Goal: Task Accomplishment & Management: Manage account settings

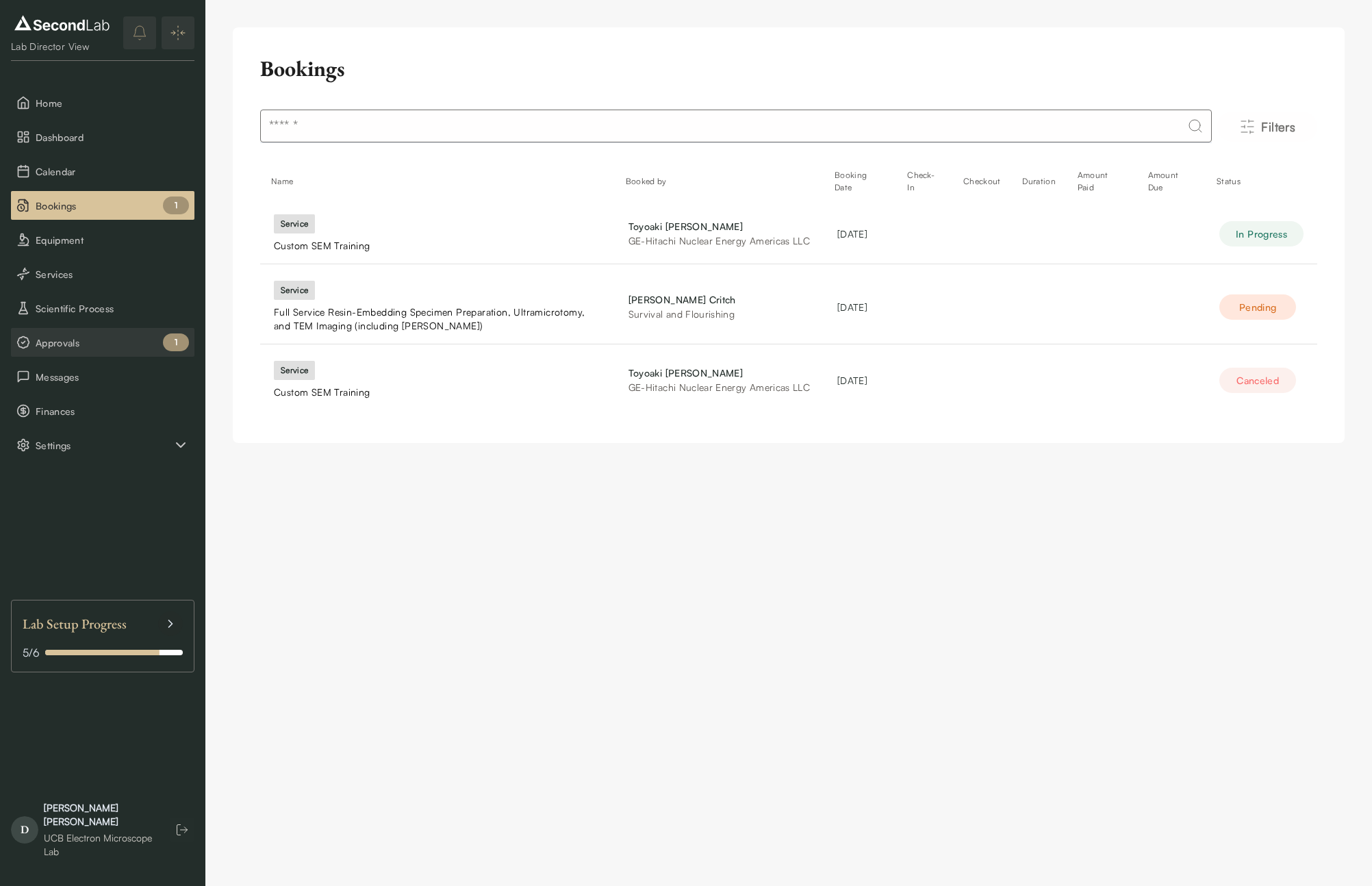
click at [63, 331] on button "Approvals 1" at bounding box center [102, 342] width 184 height 29
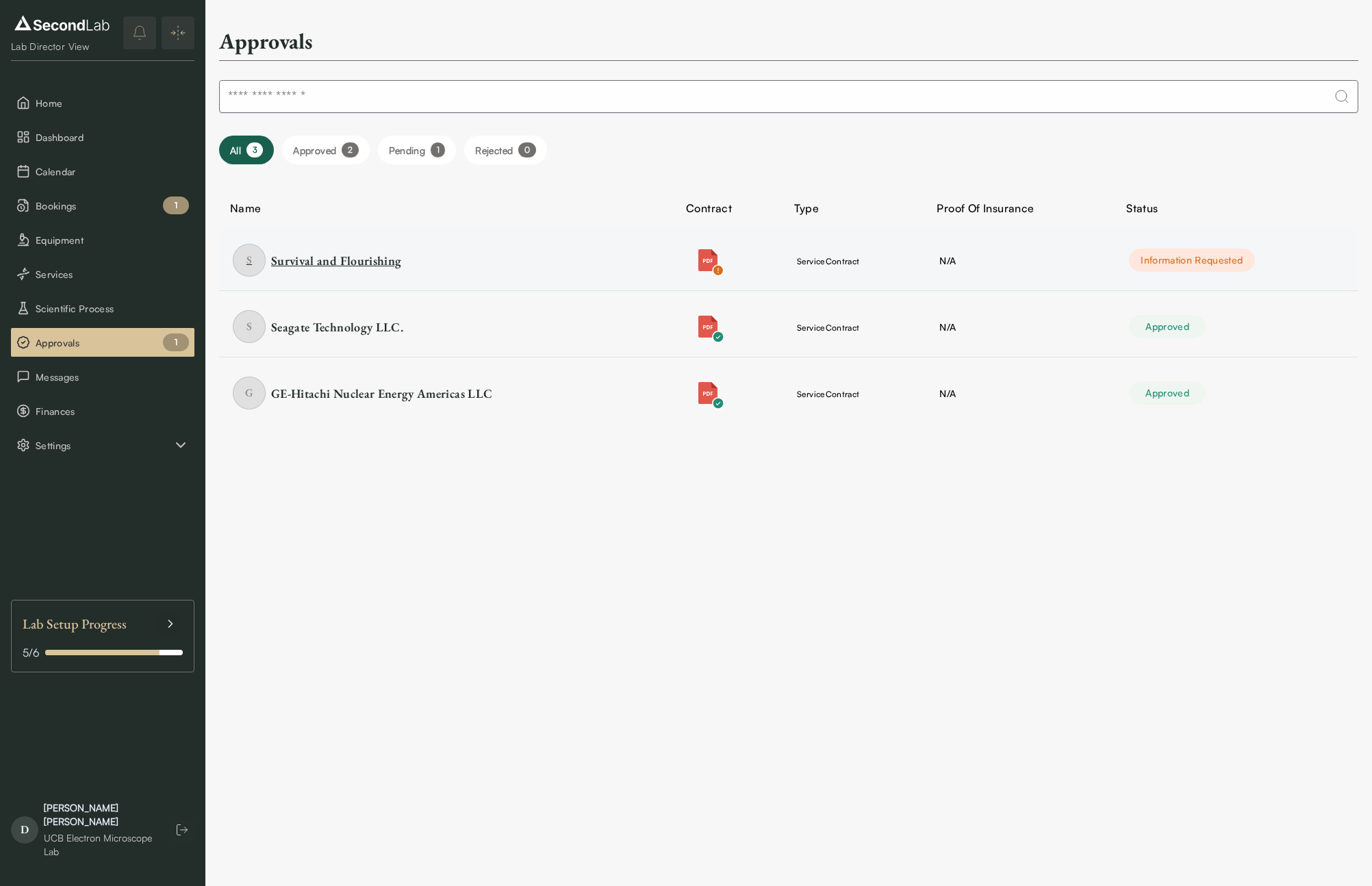
click at [351, 260] on div "Survival and Flourishing" at bounding box center [336, 261] width 130 height 17
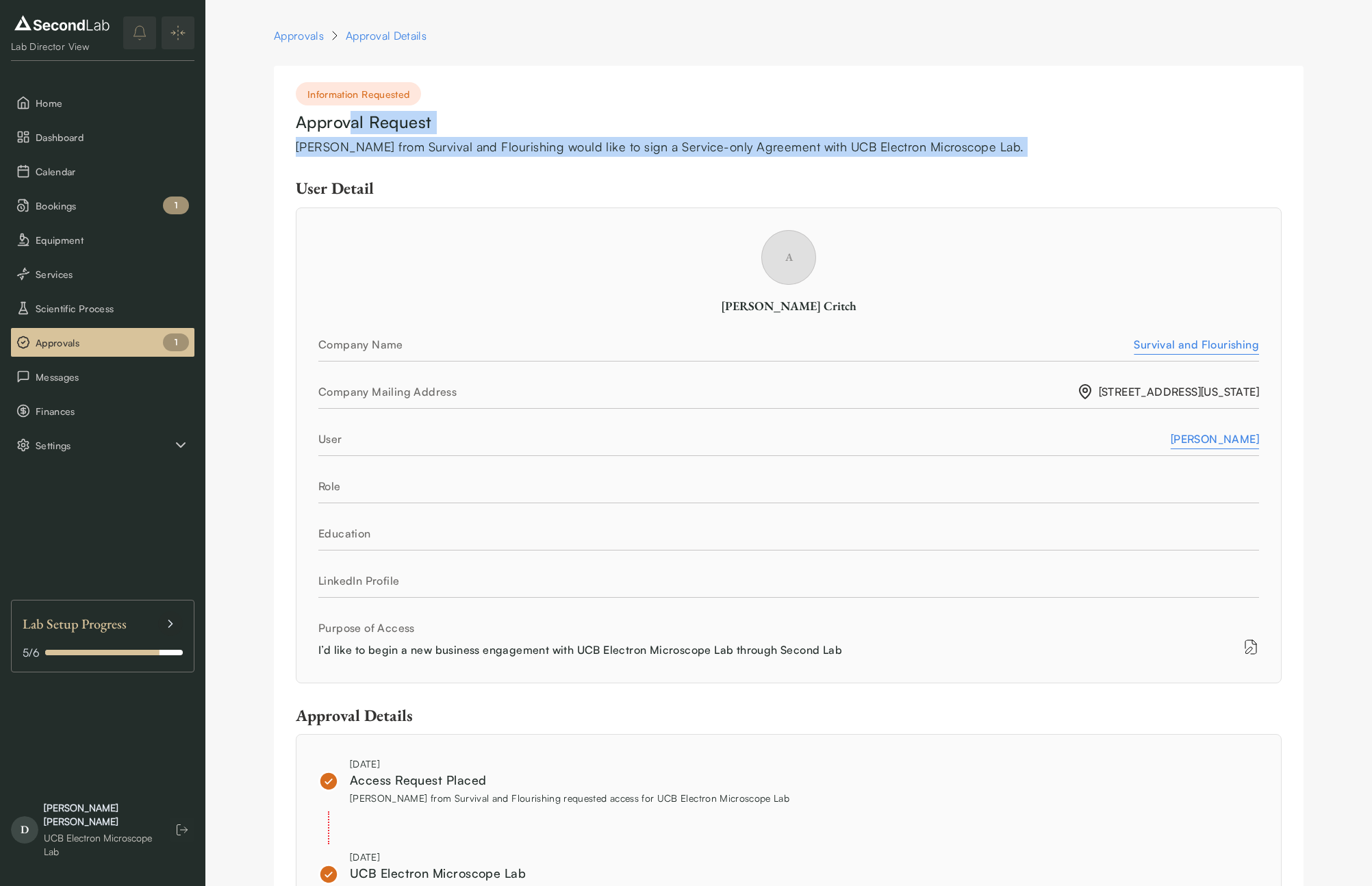
drag, startPoint x: 353, startPoint y: 120, endPoint x: 386, endPoint y: 161, distance: 52.6
click at [382, 161] on div "Information Requested Approval Request [PERSON_NAME] from Survival and Flourish…" at bounding box center [788, 812] width 1030 height 1494
click at [452, 157] on div "Information Requested Approval Request [PERSON_NAME] from Survival and Flourish…" at bounding box center [788, 812] width 1030 height 1494
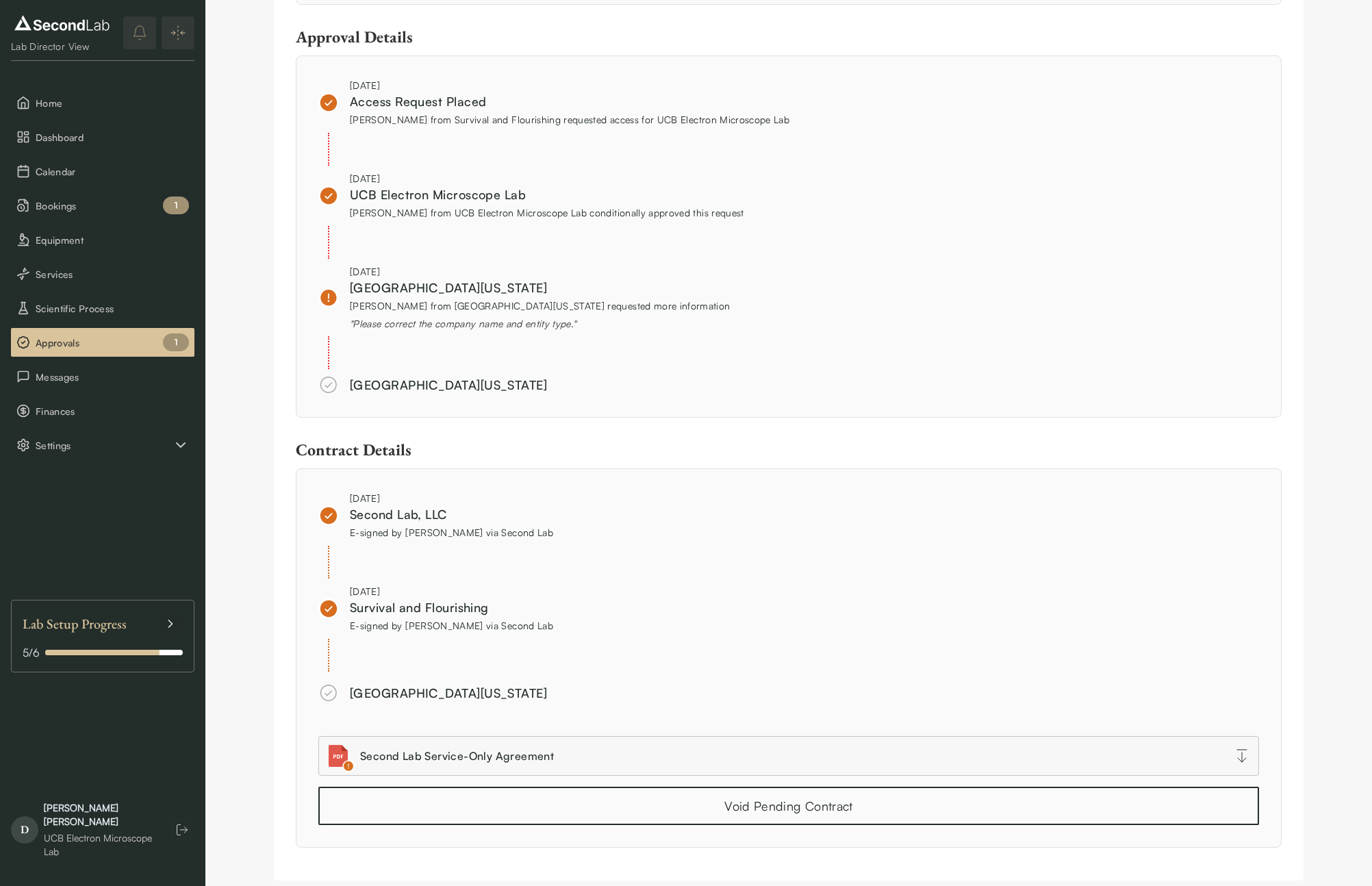
scroll to position [673, 0]
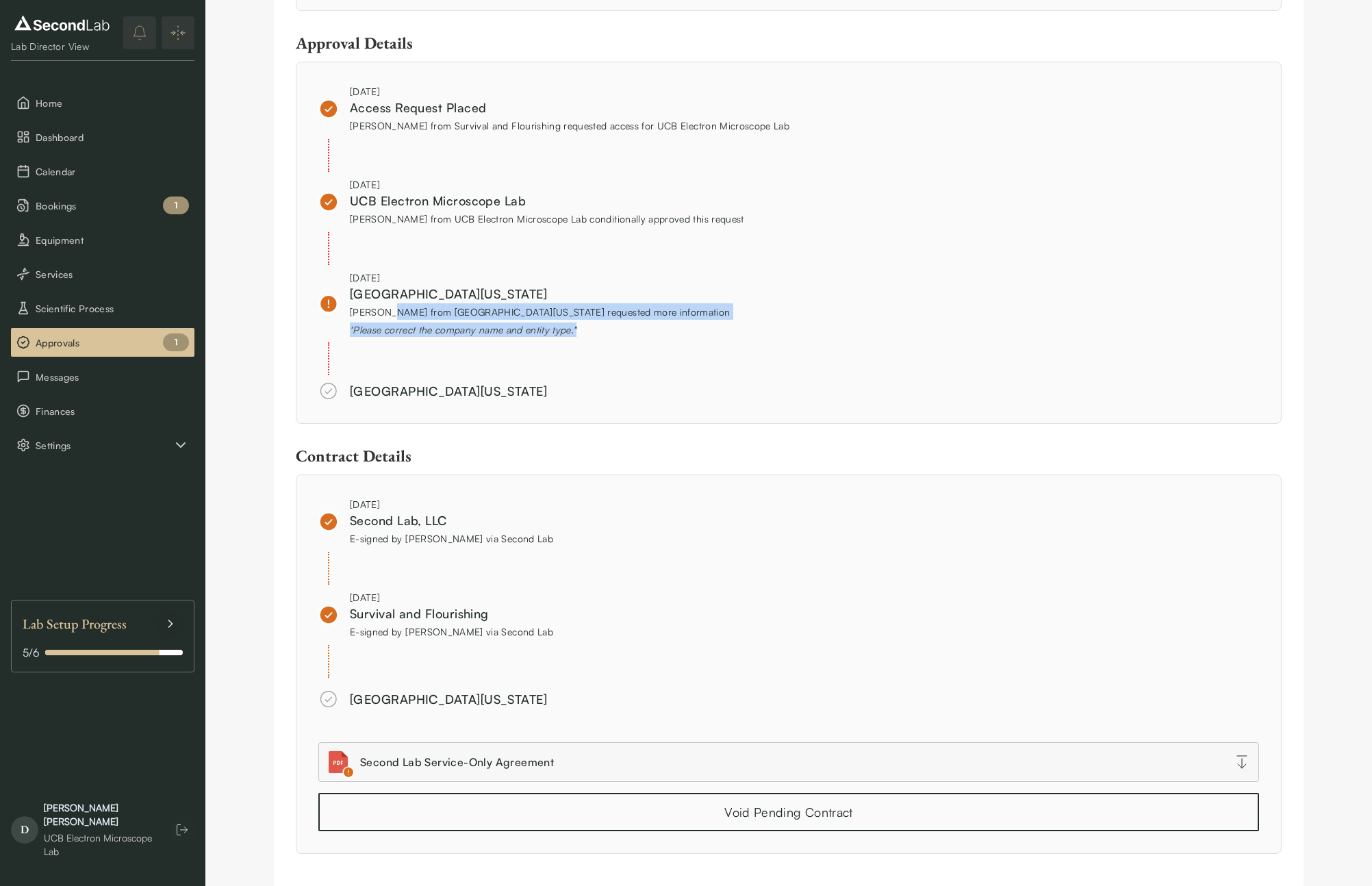
drag, startPoint x: 391, startPoint y: 312, endPoint x: 422, endPoint y: 364, distance: 60.5
click at [422, 364] on div "[DATE][GEOGRAPHIC_DATA][US_STATE] [PERSON_NAME] from [GEOGRAPHIC_DATA][US_STATE…" at bounding box center [788, 325] width 940 height 110
click at [411, 321] on div "[DATE][GEOGRAPHIC_DATA][US_STATE] [PERSON_NAME] from [GEOGRAPHIC_DATA][US_STATE…" at bounding box center [540, 304] width 380 height 66
drag, startPoint x: 389, startPoint y: 295, endPoint x: 399, endPoint y: 322, distance: 28.8
click at [399, 322] on div "[DATE][GEOGRAPHIC_DATA][US_STATE] [PERSON_NAME] from [GEOGRAPHIC_DATA][US_STATE…" at bounding box center [540, 304] width 380 height 66
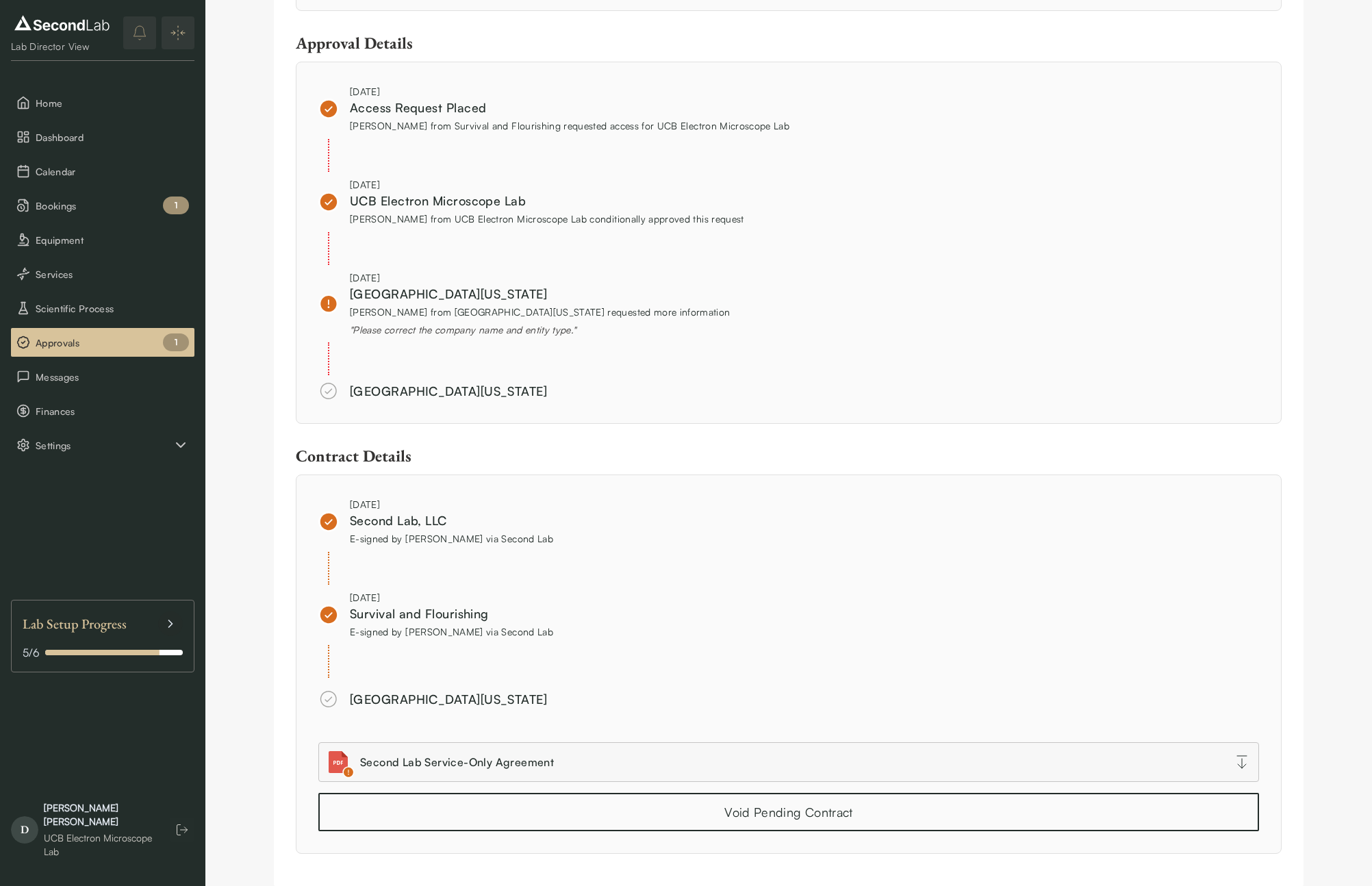
drag, startPoint x: 427, startPoint y: 326, endPoint x: 530, endPoint y: 332, distance: 103.2
click at [437, 326] on div "" Please correct the company name and entity type. "" at bounding box center [540, 329] width 380 height 14
click at [530, 332] on div "" Please correct the company name and entity type. "" at bounding box center [540, 329] width 380 height 14
drag, startPoint x: 530, startPoint y: 332, endPoint x: 420, endPoint y: 333, distance: 110.0
click at [434, 333] on div "" Please correct the company name and entity type. "" at bounding box center [540, 329] width 380 height 14
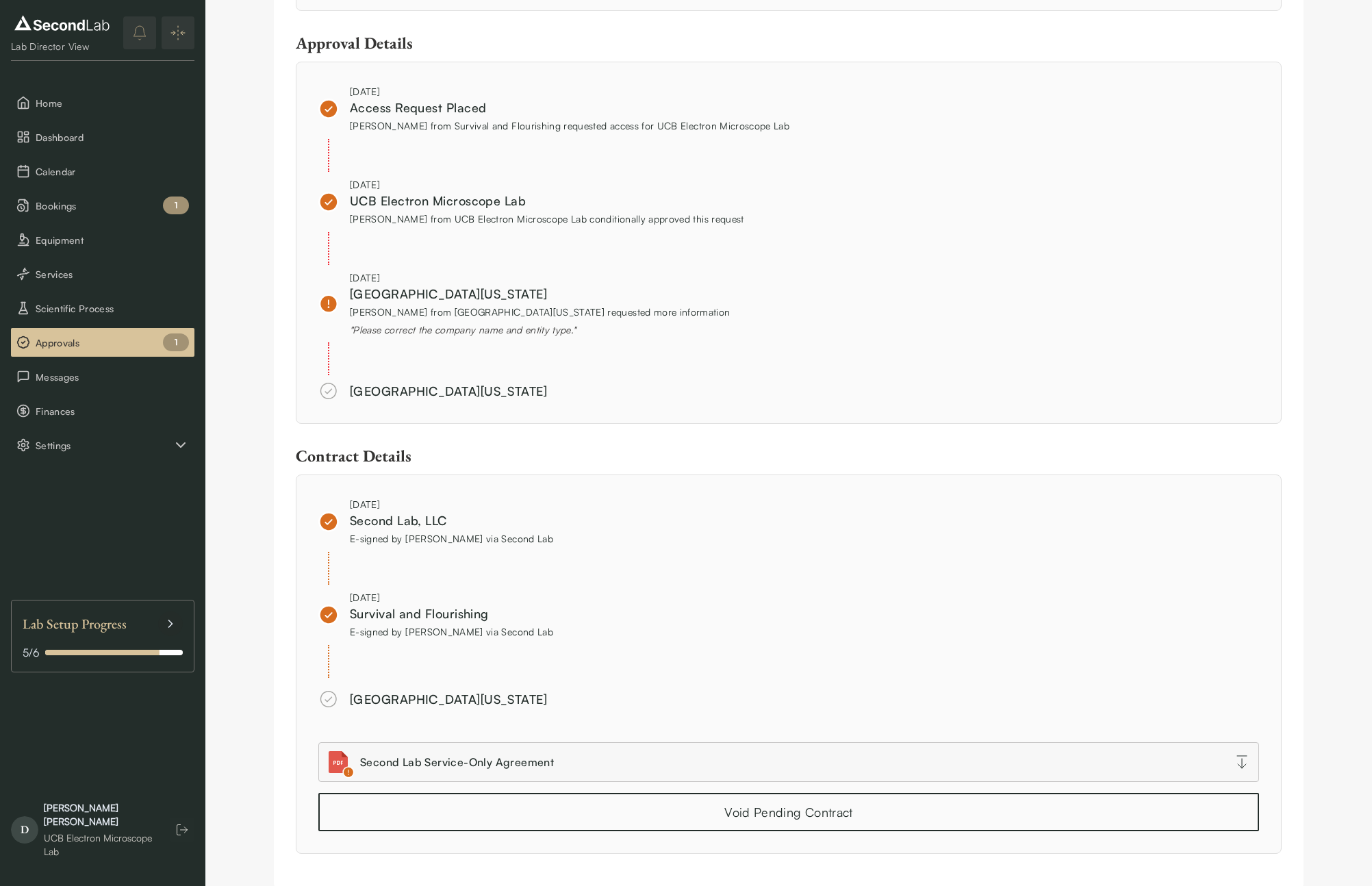
click at [419, 333] on div "" Please correct the company name and entity type. "" at bounding box center [540, 329] width 380 height 14
drag, startPoint x: 406, startPoint y: 335, endPoint x: 566, endPoint y: 330, distance: 160.1
click at [566, 330] on div "" Please correct the company name and entity type. "" at bounding box center [540, 329] width 380 height 14
click at [567, 330] on div "" Please correct the company name and entity type. "" at bounding box center [540, 329] width 380 height 14
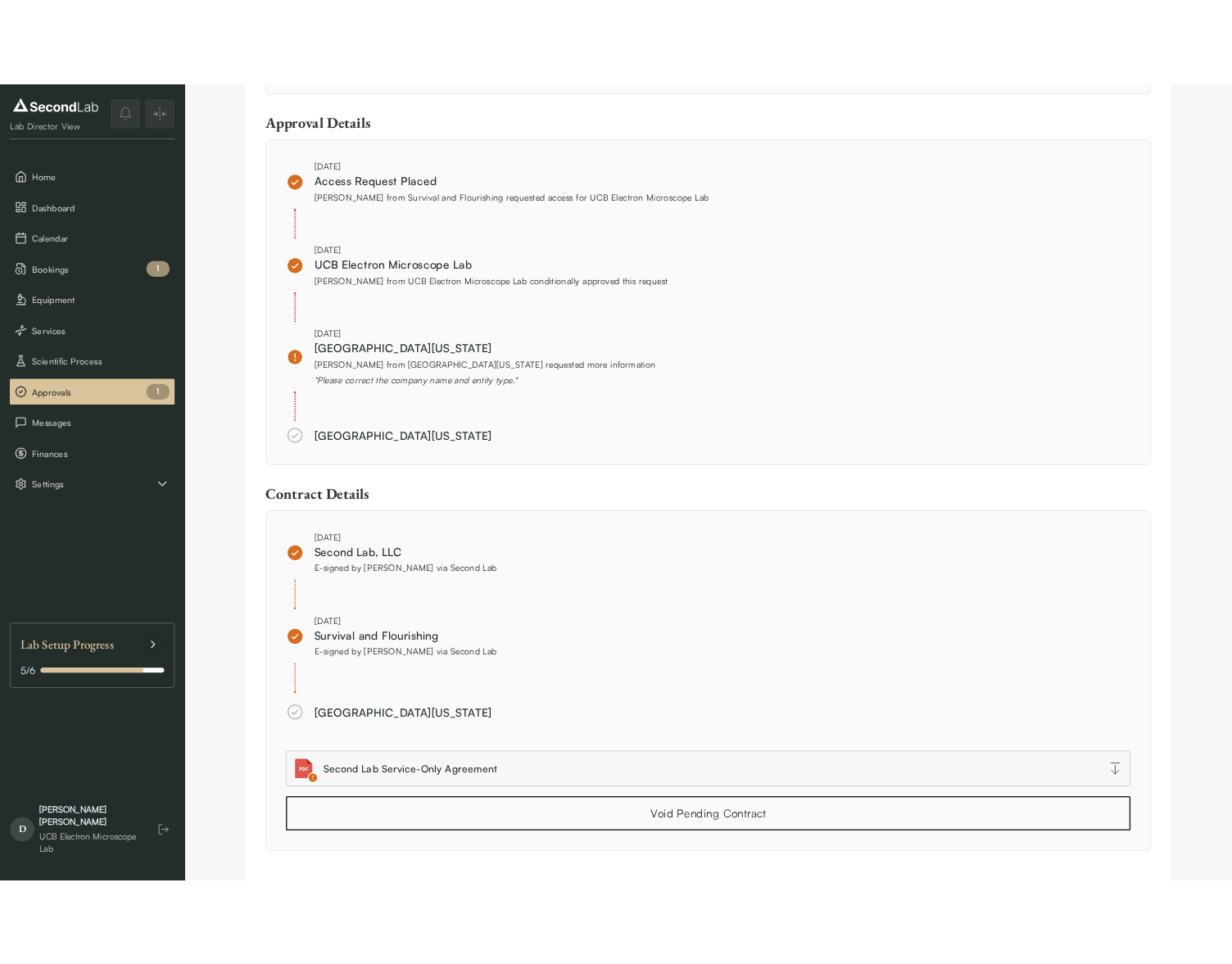
scroll to position [0, 0]
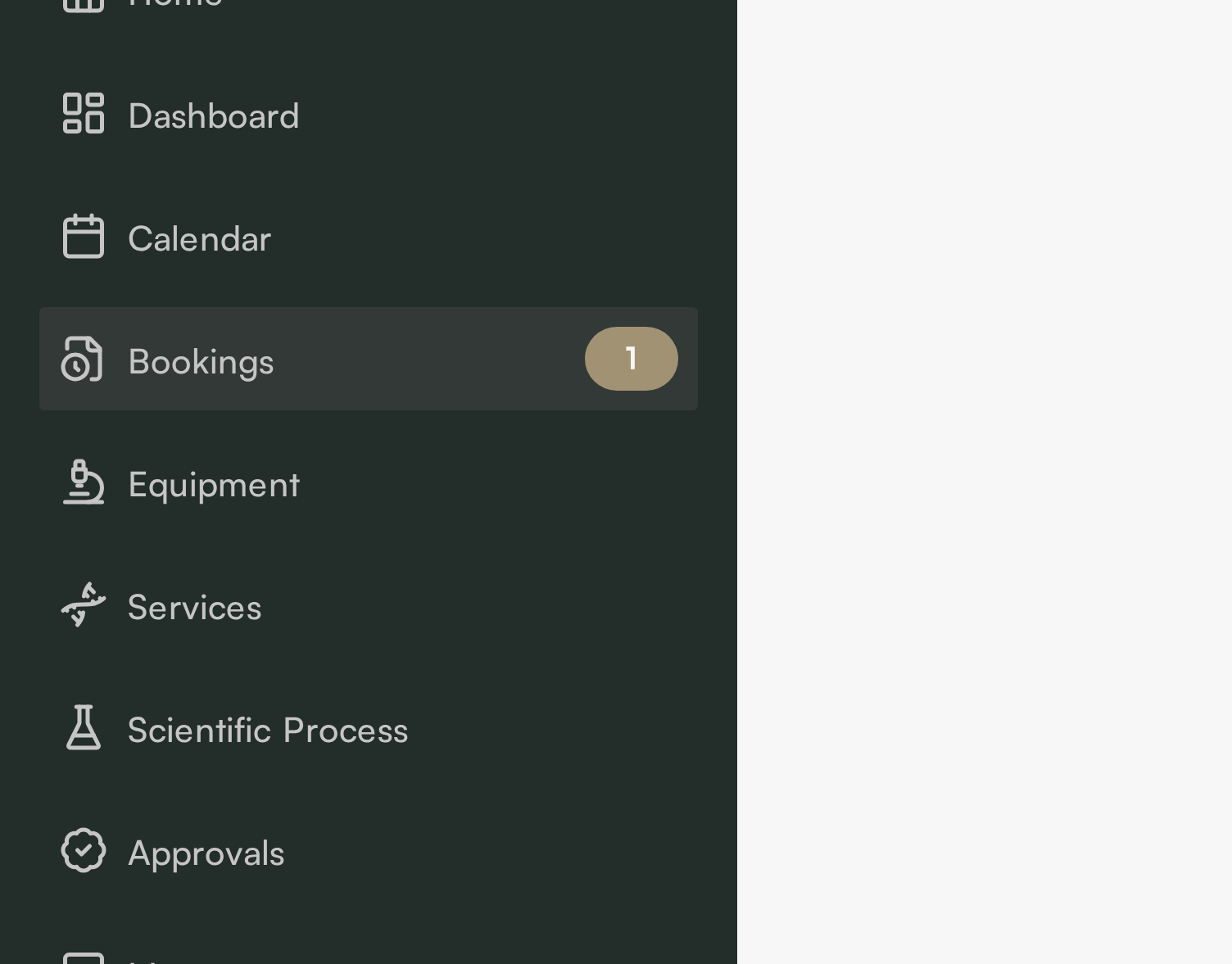
click at [62, 234] on button "Bookings 1" at bounding box center [122, 246] width 220 height 34
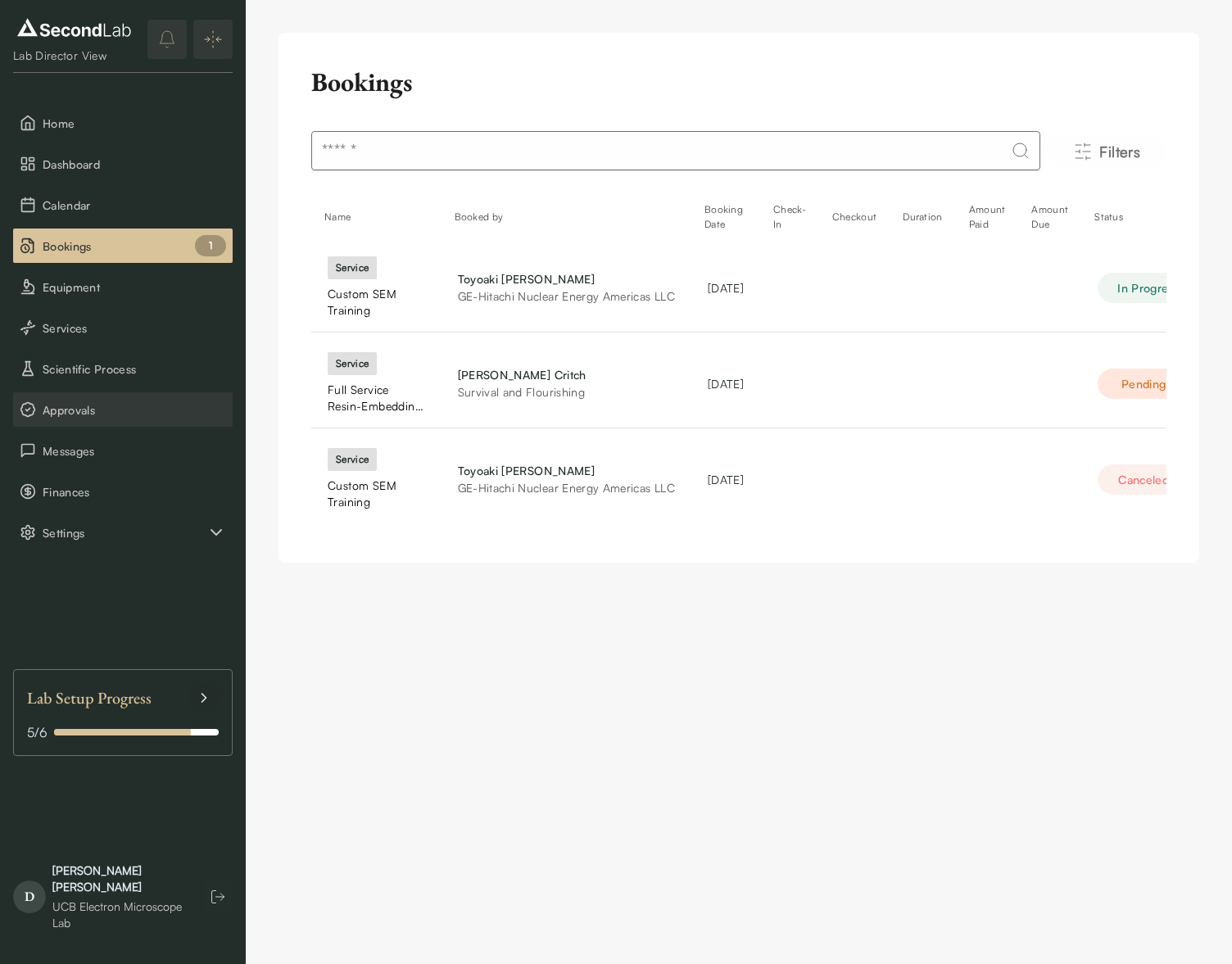
click at [95, 404] on span "Approvals" at bounding box center [134, 410] width 184 height 17
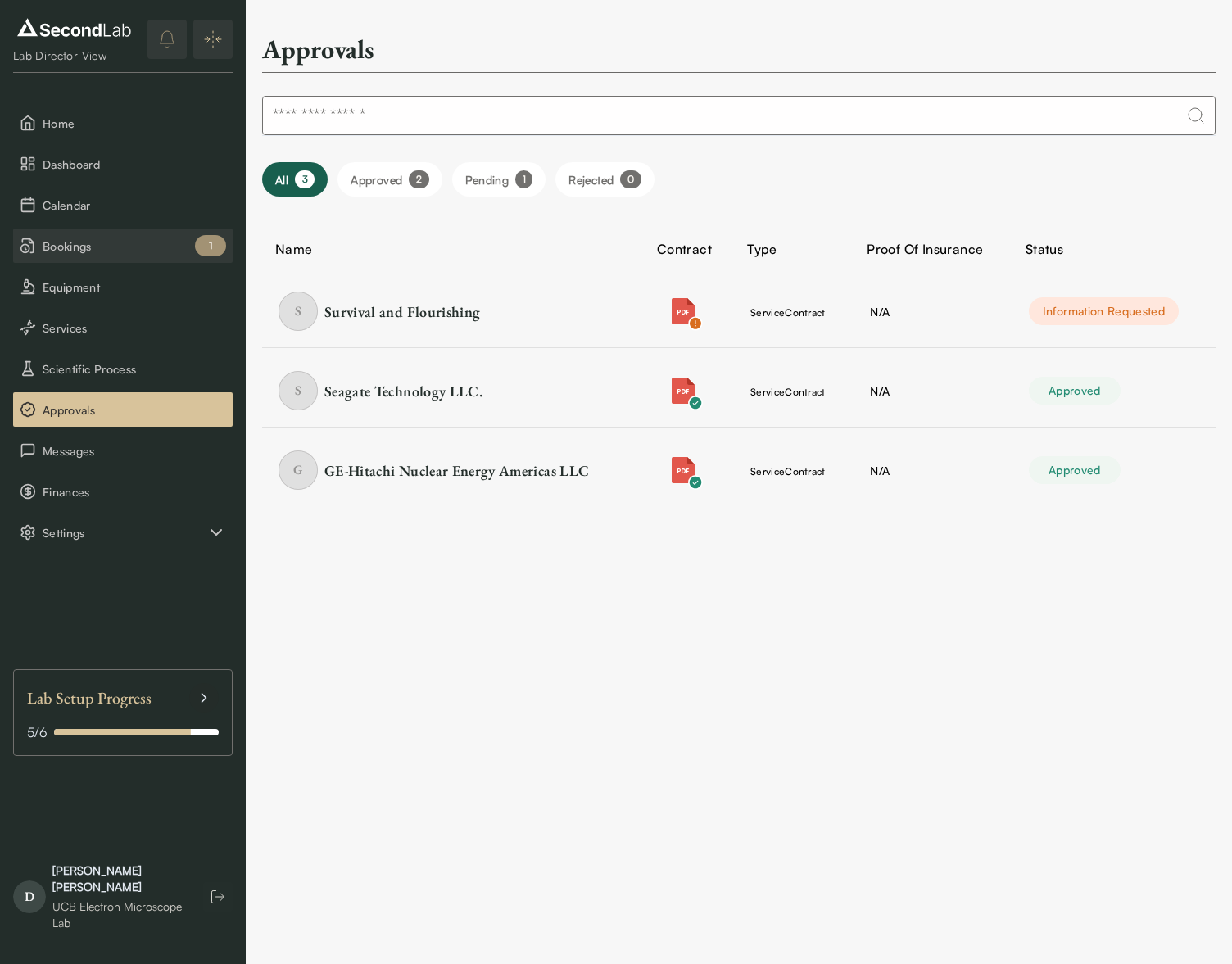
click at [113, 238] on span "Bookings" at bounding box center [134, 247] width 184 height 17
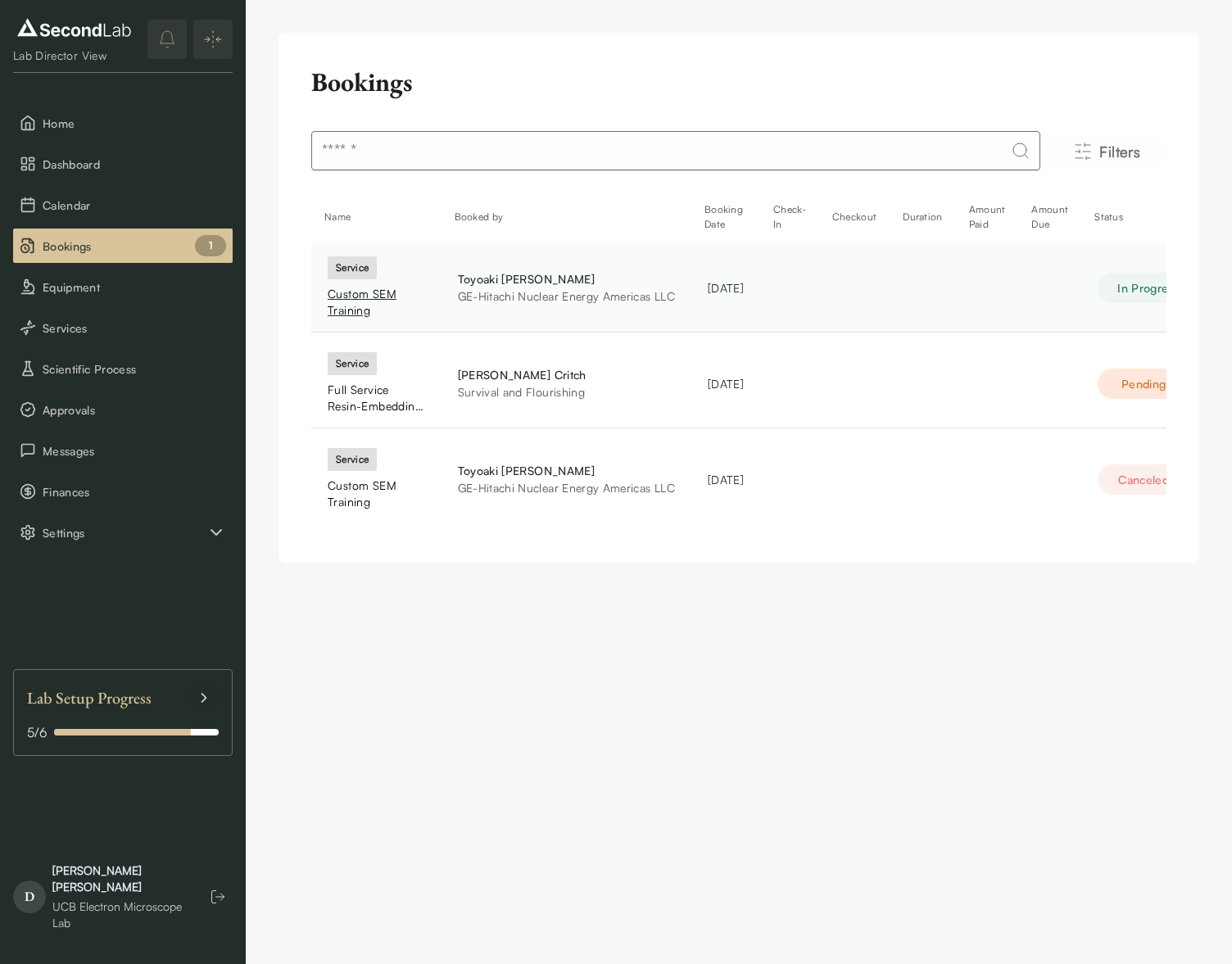
click at [355, 296] on div "Custom SEM Training" at bounding box center [376, 303] width 97 height 33
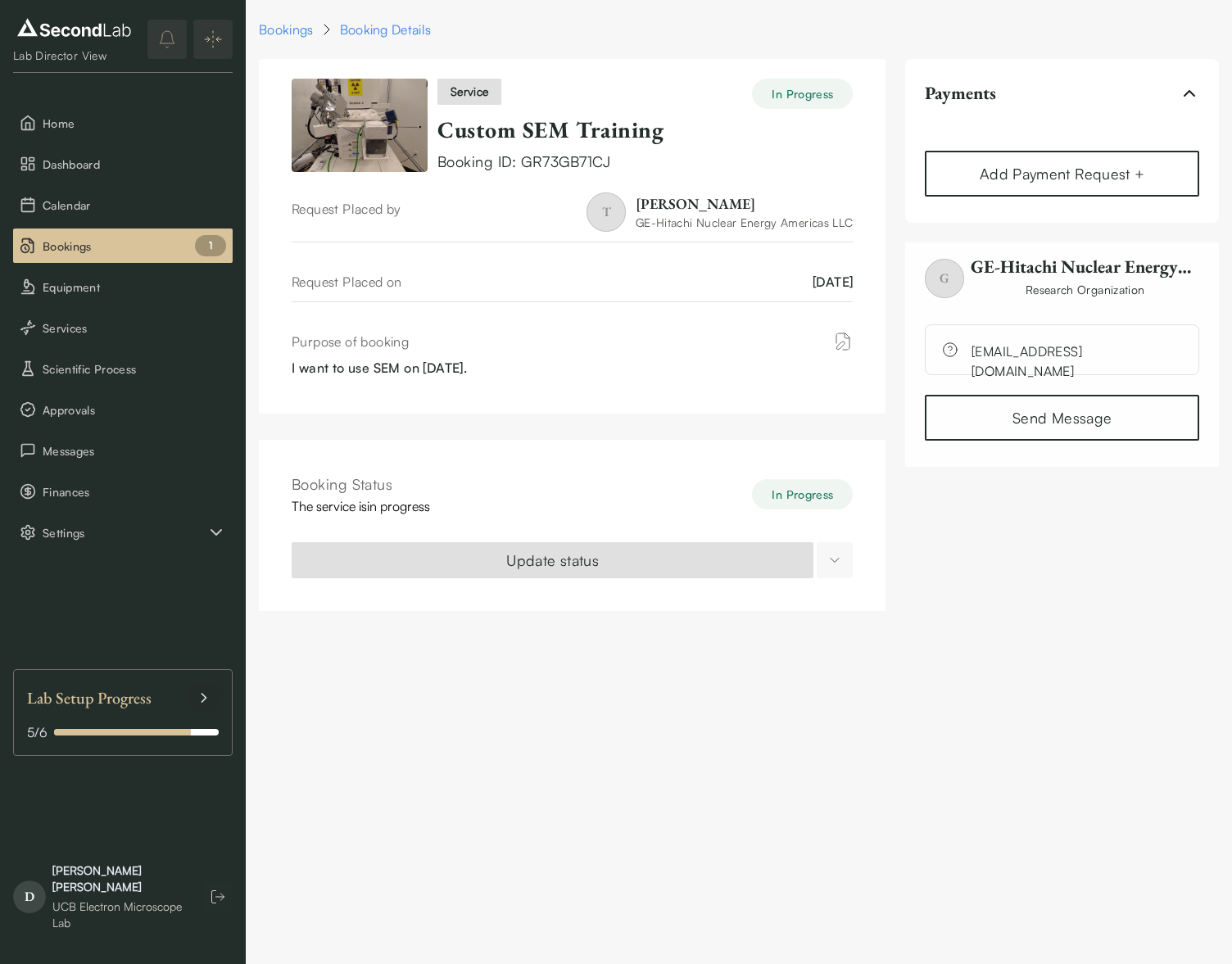
click at [831, 554] on html "SKIP TO CONTENT Lab Director View Home Dashboard Calendar Bookings 1 Equipment …" at bounding box center [616, 316] width 1232 height 631
click at [829, 607] on div "Completed" at bounding box center [827, 601] width 68 height 26
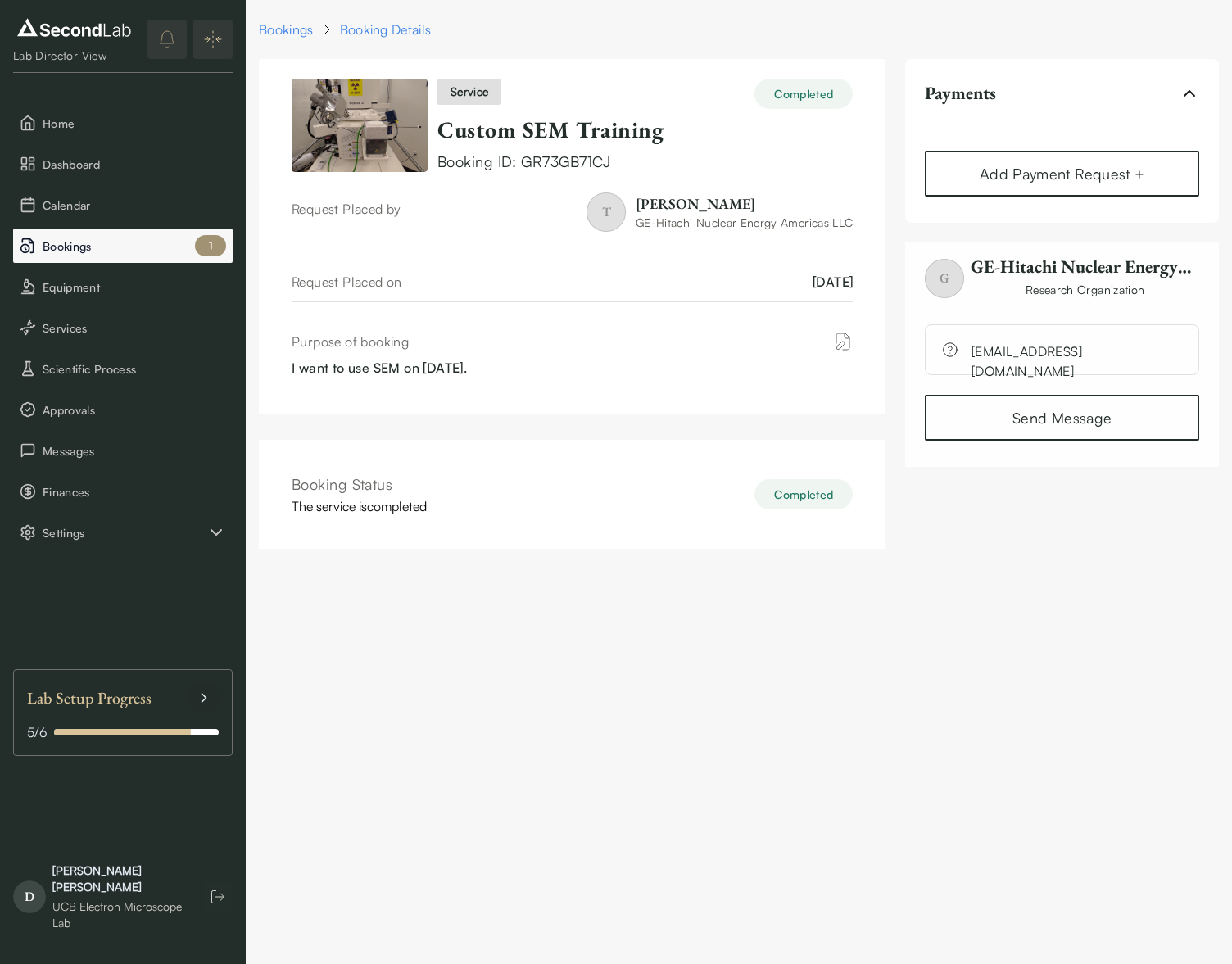
click at [79, 243] on span "Bookings" at bounding box center [134, 247] width 184 height 17
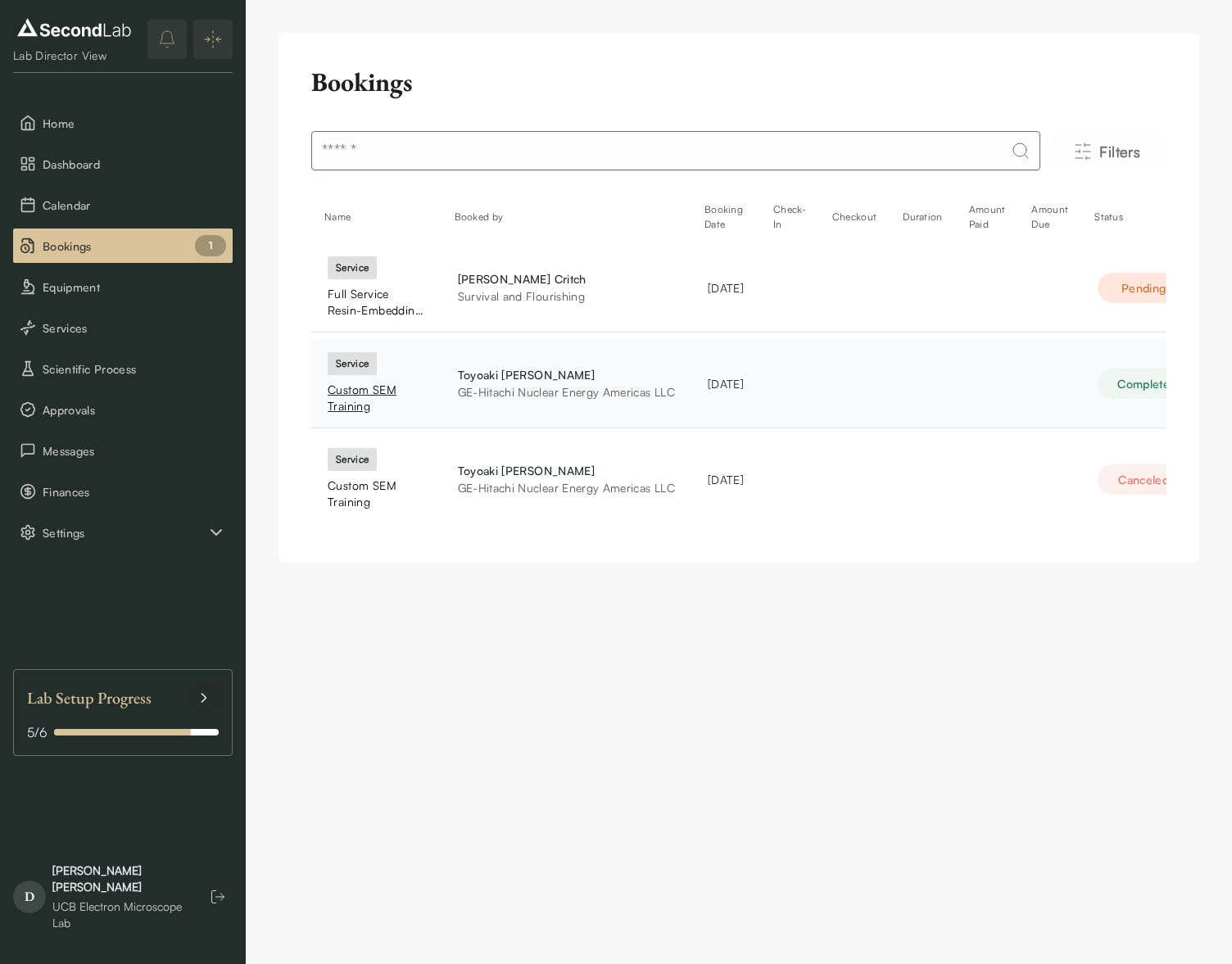
click at [364, 391] on div "Custom SEM Training" at bounding box center [376, 398] width 97 height 33
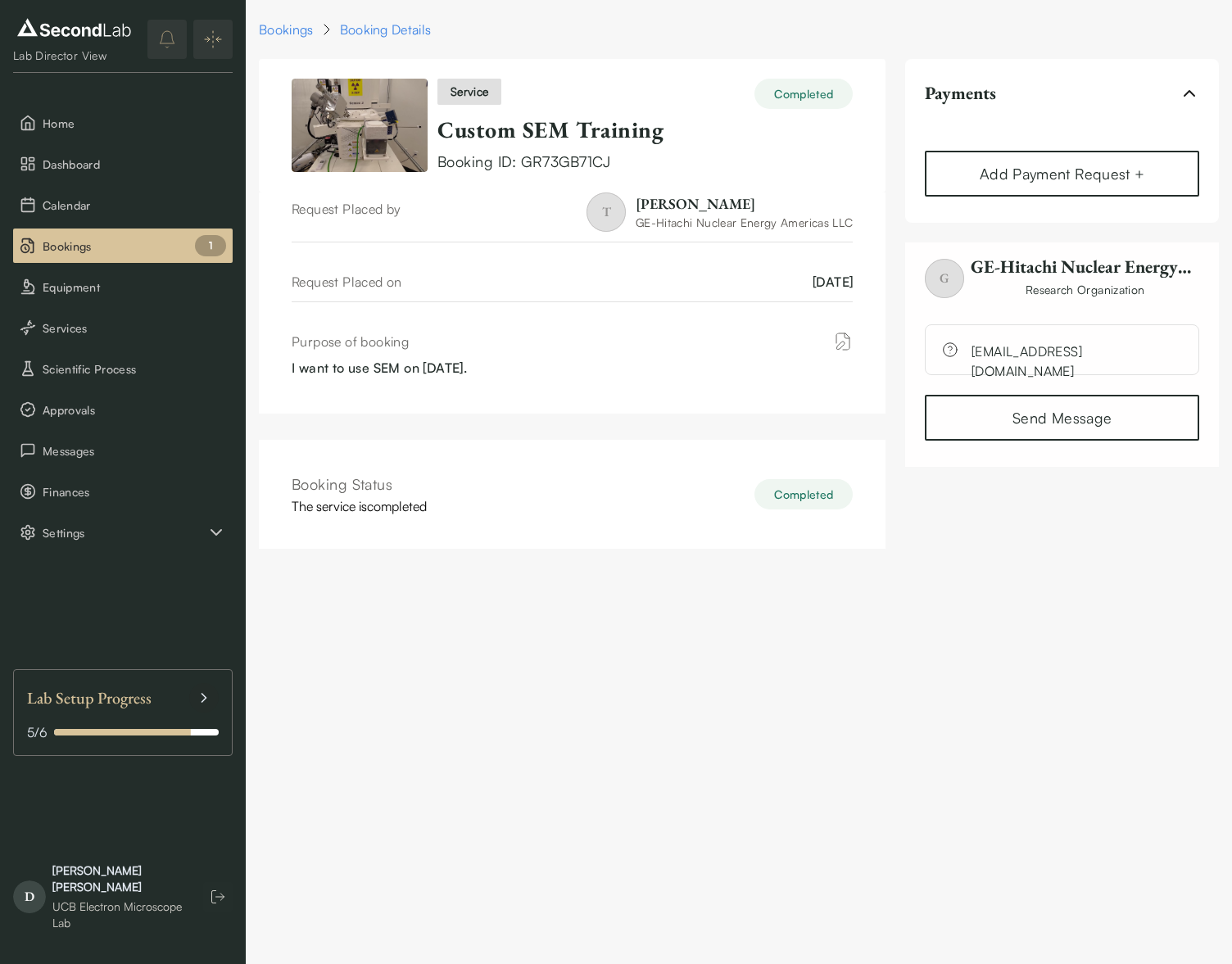
click at [101, 264] on menu "Home Dashboard Calendar Bookings 1 Equipment Services Scientific Process Approv…" at bounding box center [122, 328] width 220 height 444
click at [98, 250] on span "Bookings" at bounding box center [134, 247] width 184 height 17
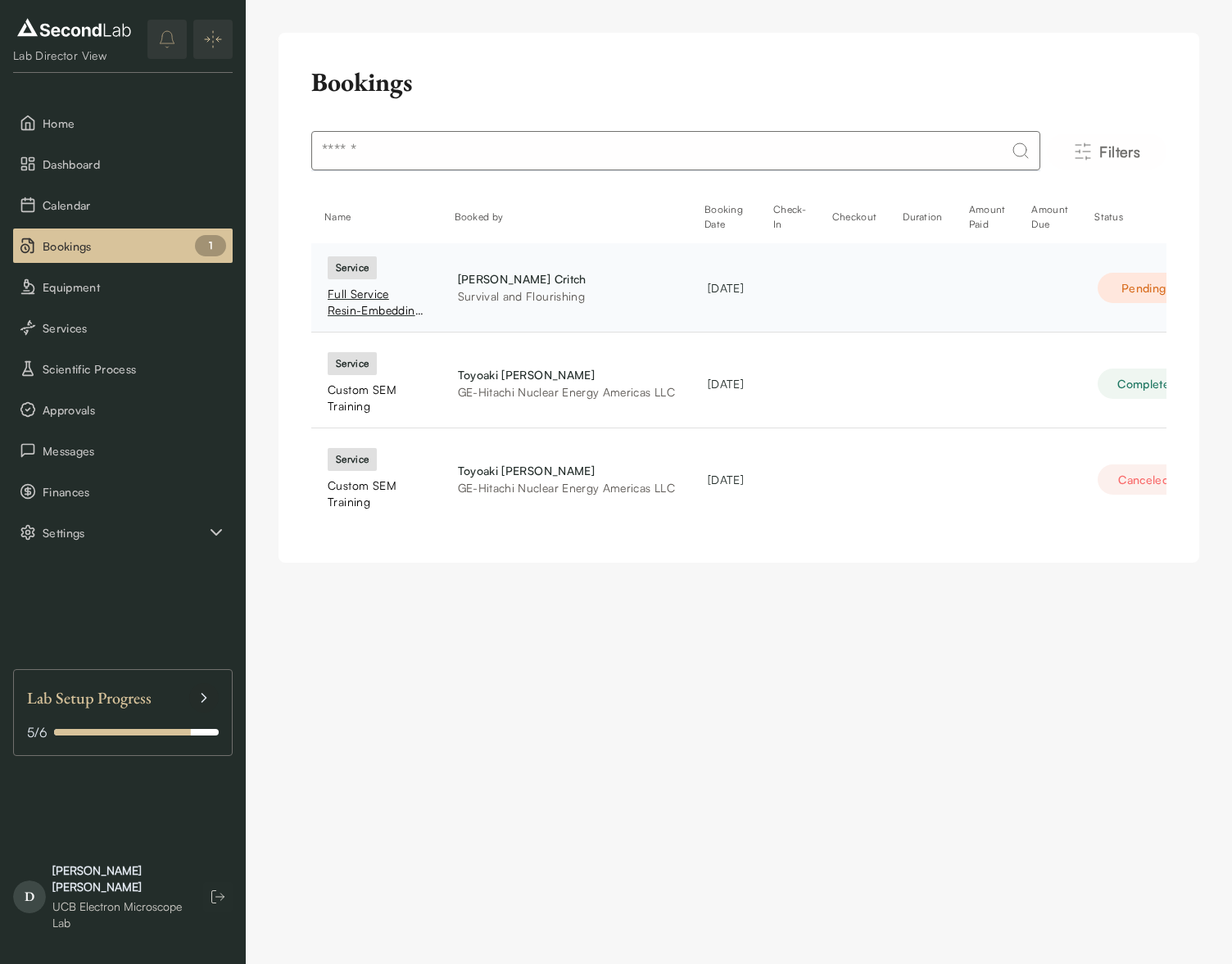
click at [367, 297] on div "Full Service Resin-Embedding Specimen Preparation, Ultramicrotomy, and TEM Imag…" at bounding box center [376, 303] width 97 height 33
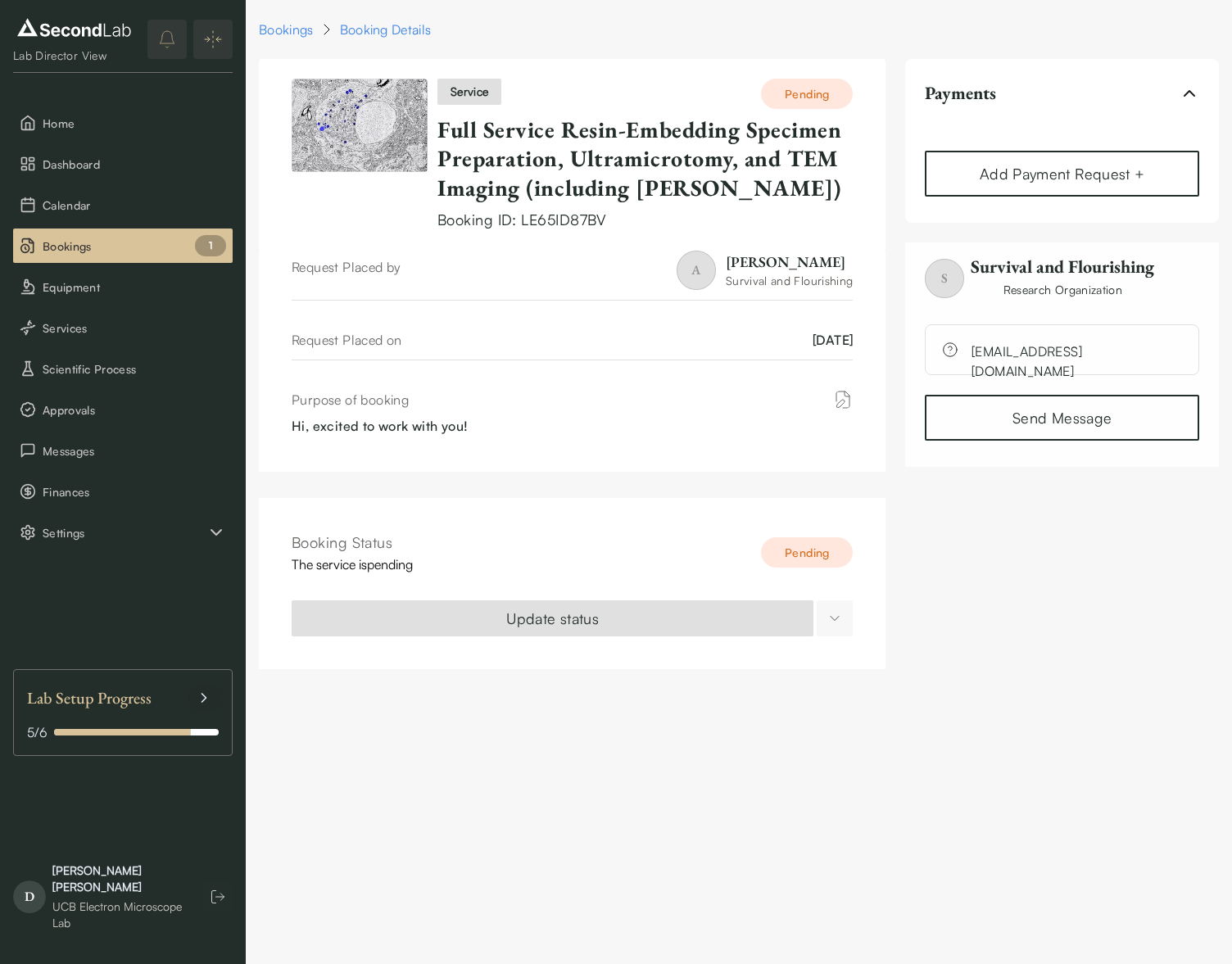
click at [835, 621] on html "SKIP TO CONTENT Lab Director View Home Dashboard Calendar Bookings 1 Equipment …" at bounding box center [616, 344] width 1232 height 689
click at [1029, 181] on html "SKIP TO CONTENT Lab Director View Home Dashboard Calendar Bookings 1 Equipment …" at bounding box center [616, 344] width 1232 height 689
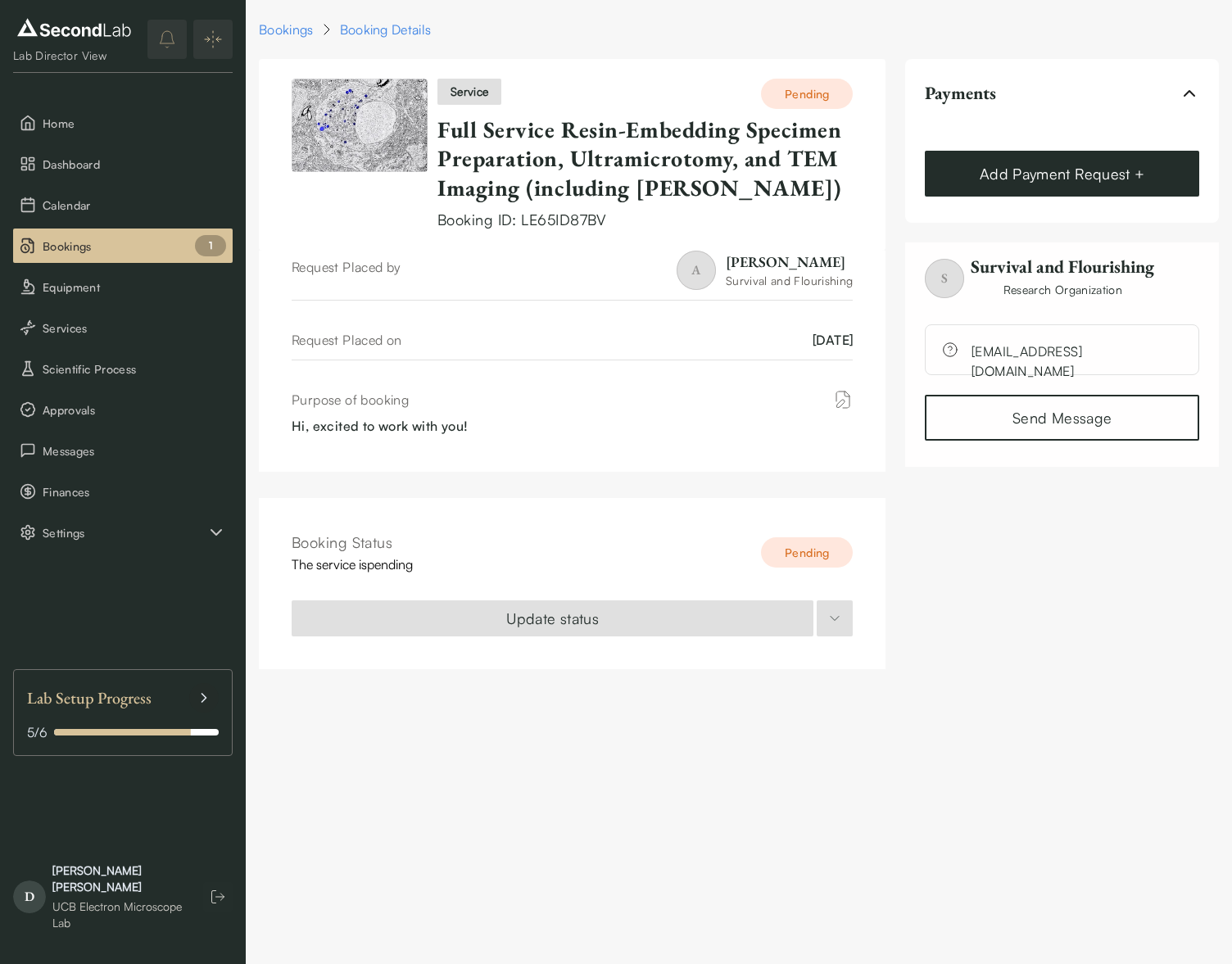
click at [1029, 181] on button "Add Payment Request +" at bounding box center [1062, 173] width 274 height 46
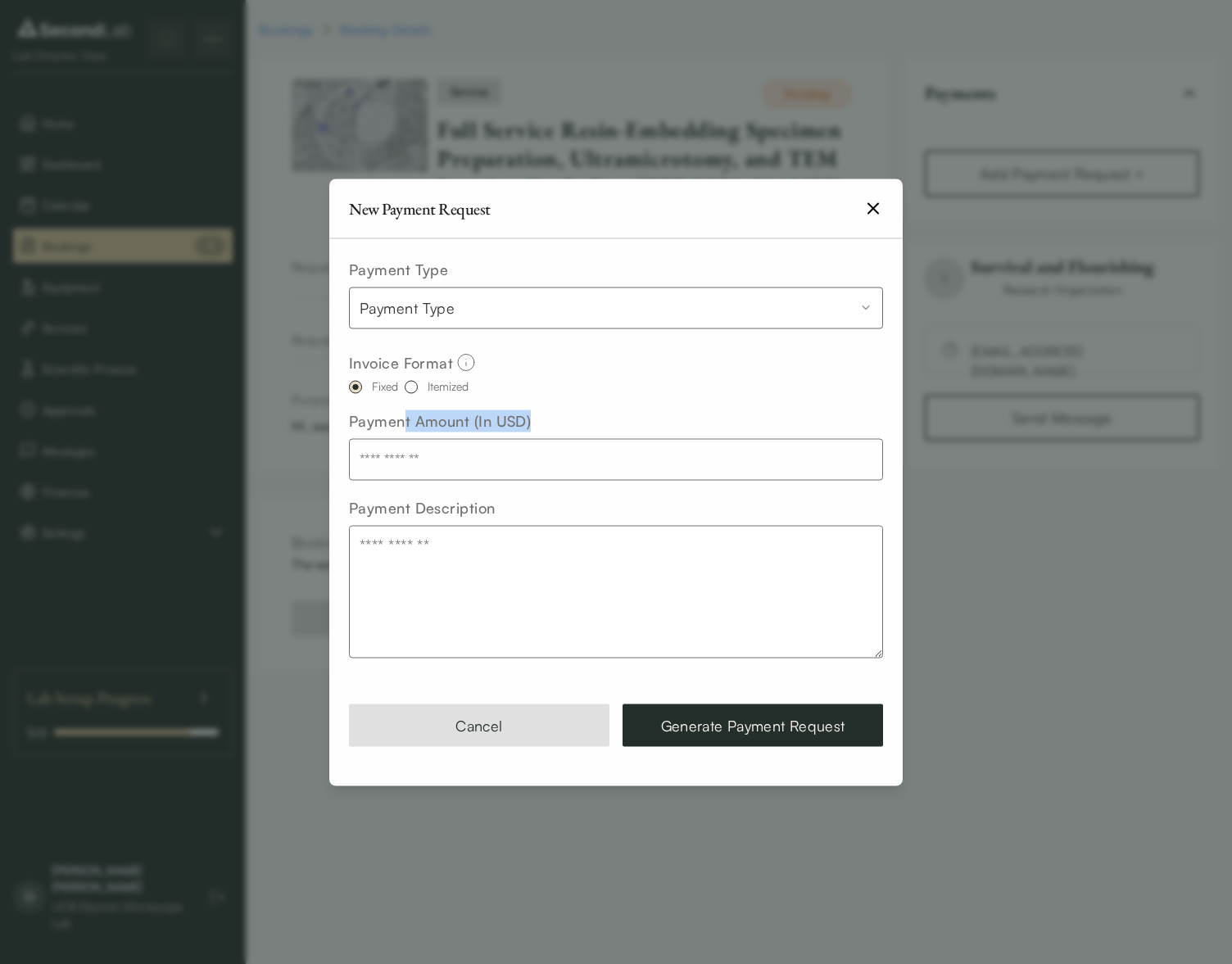
drag, startPoint x: 402, startPoint y: 427, endPoint x: 537, endPoint y: 416, distance: 135.4
click at [535, 416] on div "Payment Amount (In USD)" at bounding box center [616, 445] width 534 height 71
click at [507, 459] on input "text" at bounding box center [616, 459] width 534 height 41
click at [424, 452] on input "****" at bounding box center [616, 459] width 534 height 41
type input "****"
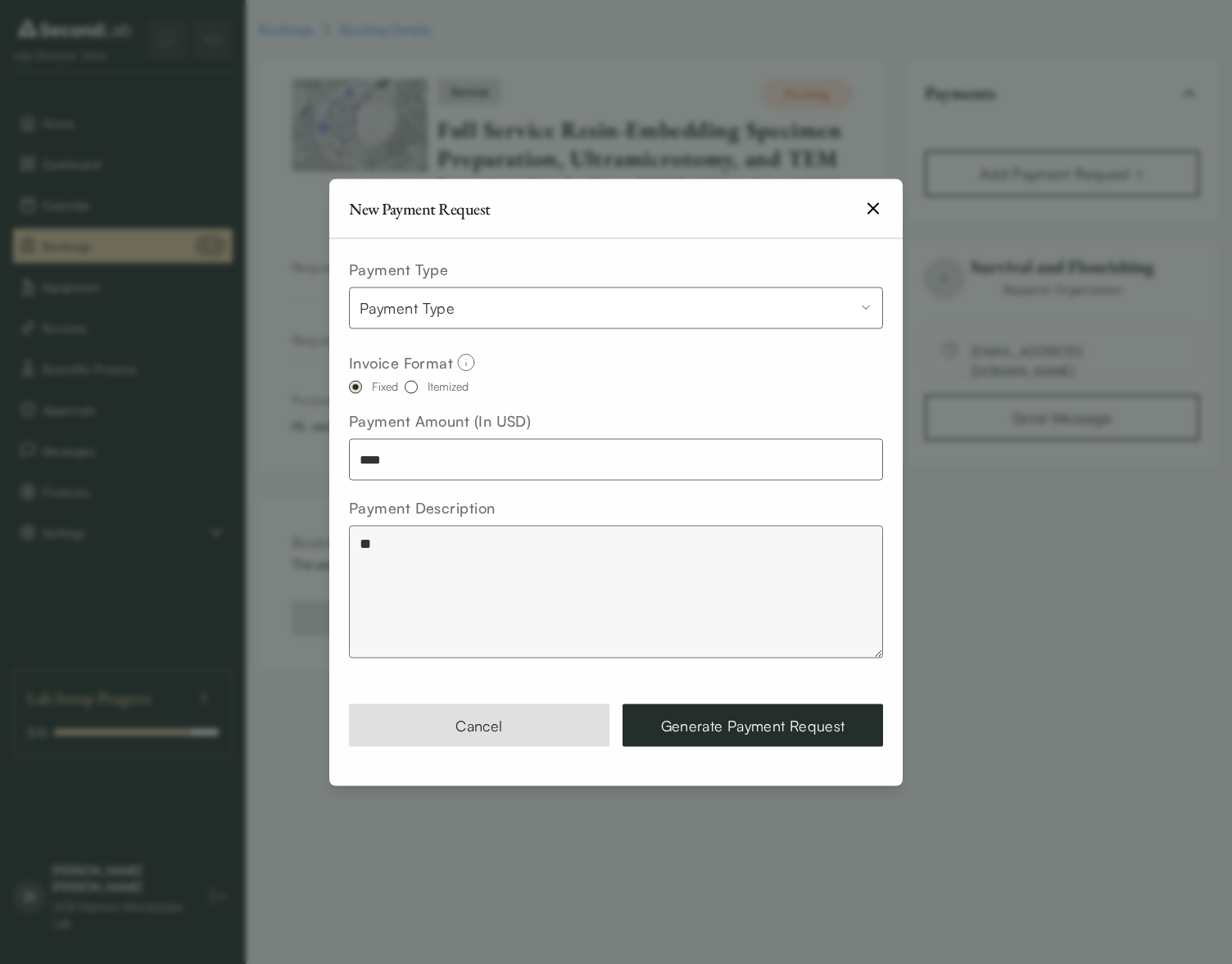
type textarea "*"
click at [622, 327] on body "**********" at bounding box center [616, 344] width 1232 height 689
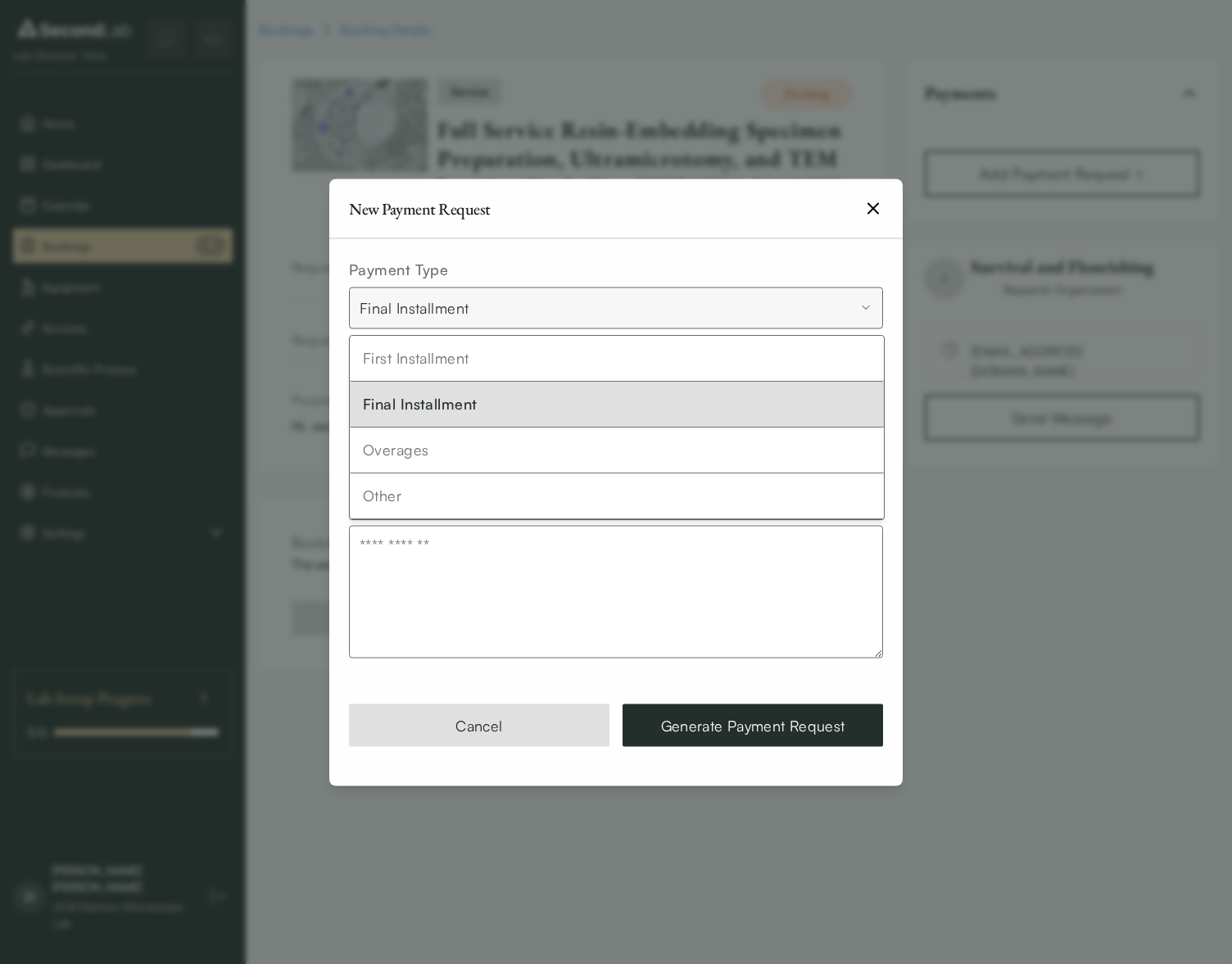
click at [431, 310] on body "**********" at bounding box center [616, 344] width 1232 height 689
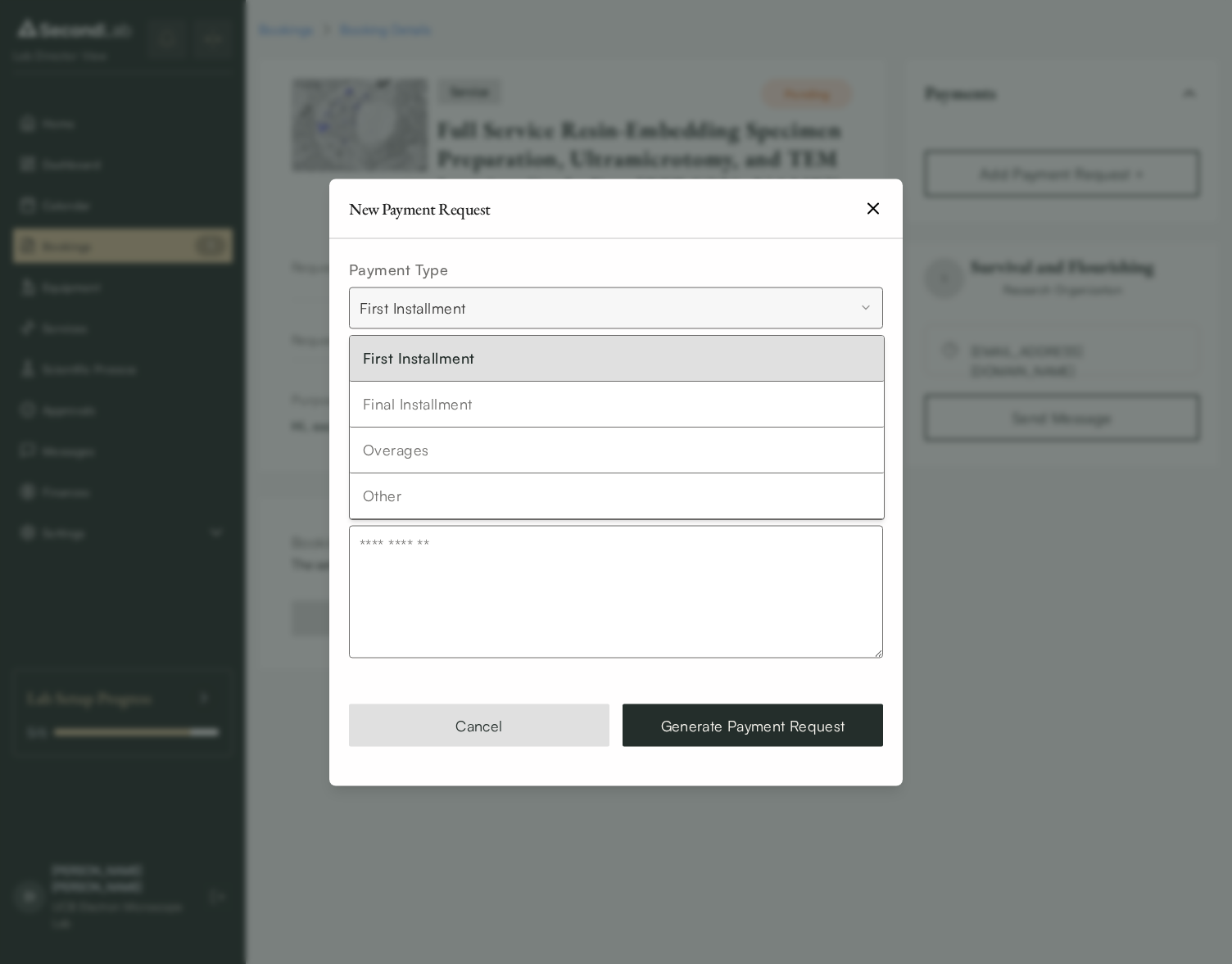
click at [447, 317] on body "**********" at bounding box center [616, 344] width 1232 height 689
select select "*****"
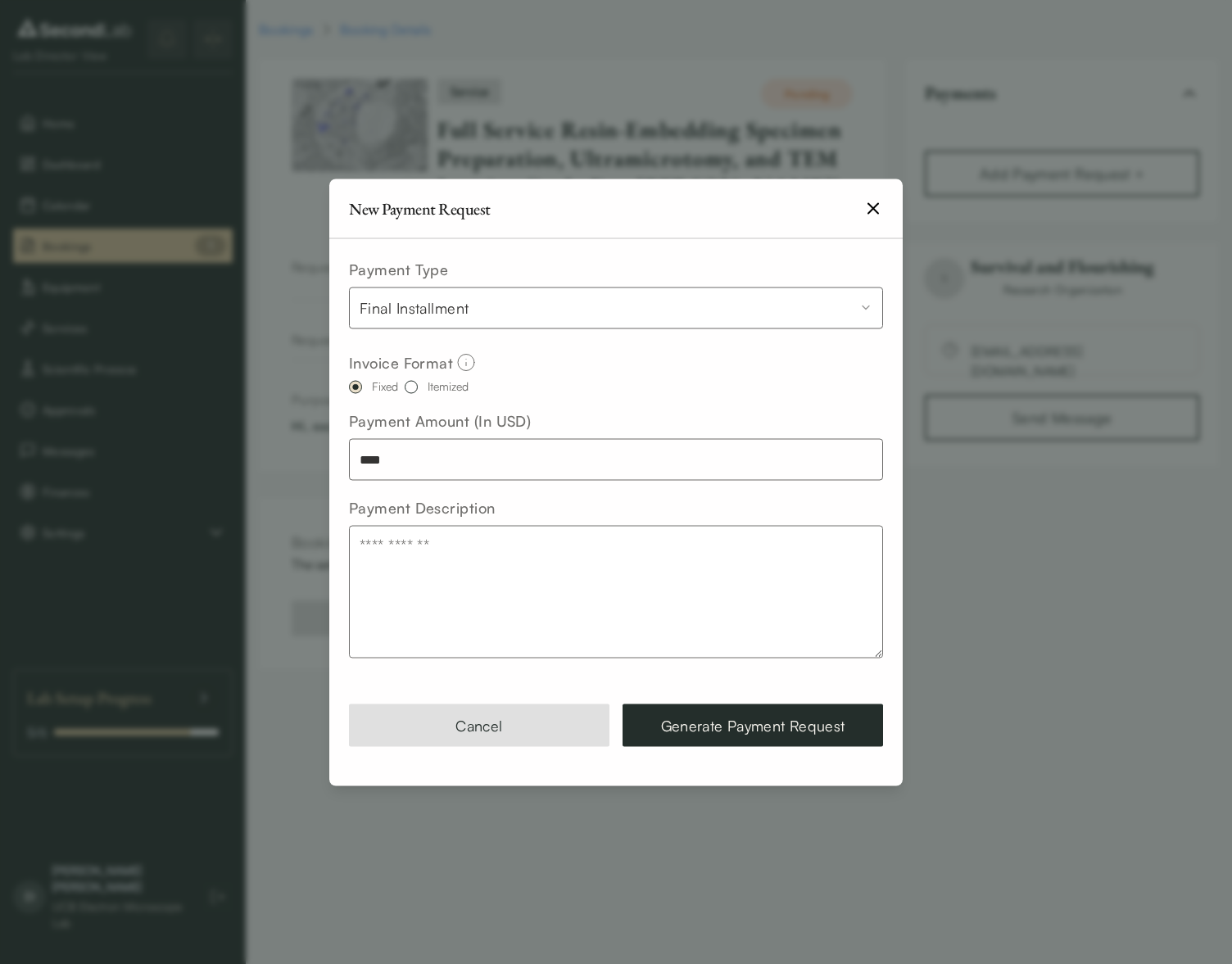
click at [449, 316] on body "**********" at bounding box center [616, 344] width 1232 height 689
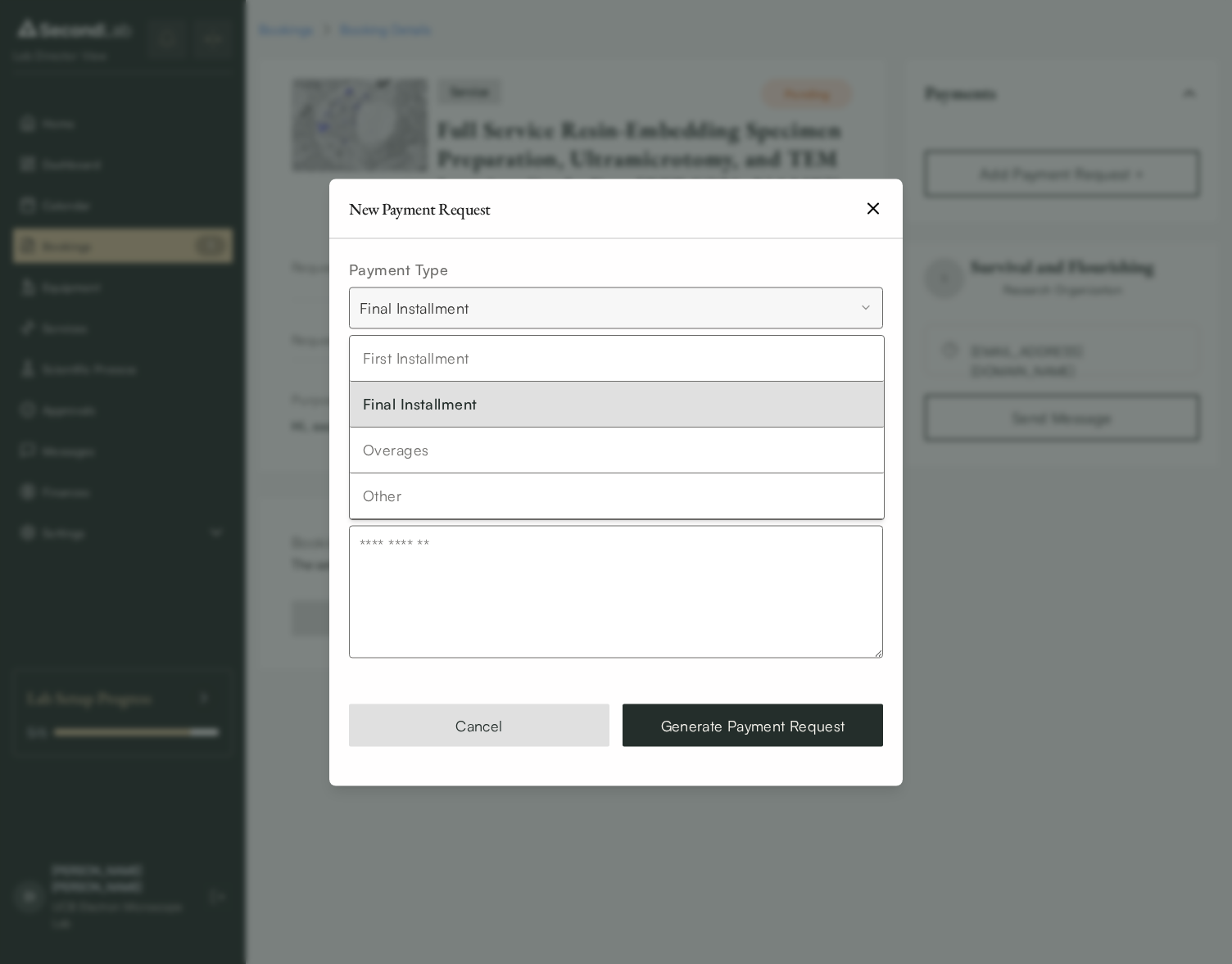
drag, startPoint x: 445, startPoint y: 401, endPoint x: 462, endPoint y: 400, distance: 17.0
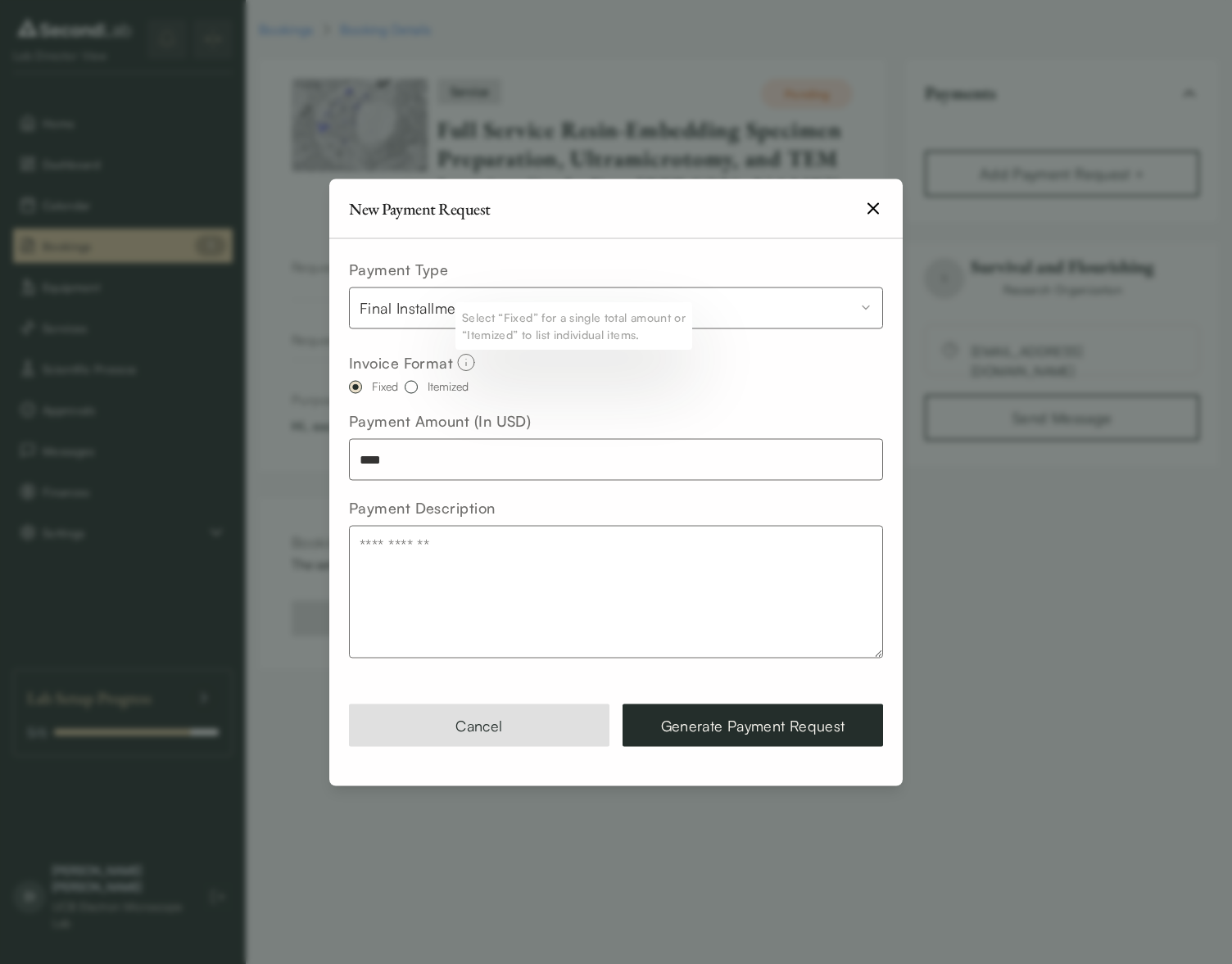
click at [452, 380] on div "Itemized" at bounding box center [448, 385] width 41 height 11
click at [418, 380] on button "Itemized" at bounding box center [410, 386] width 13 height 13
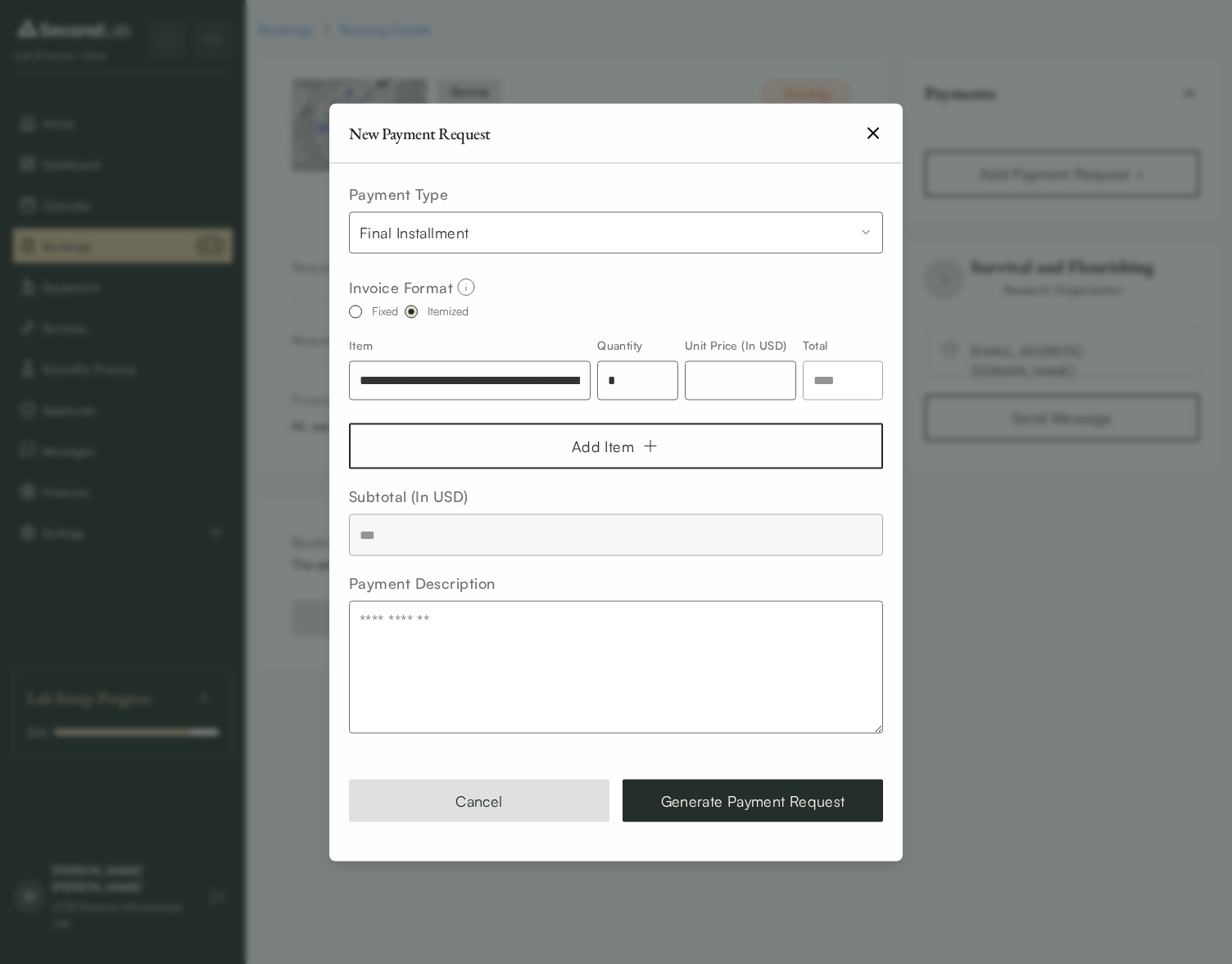
click at [363, 310] on div "Fixed" at bounding box center [373, 310] width 49 height 13
click at [357, 310] on button "Fixed" at bounding box center [355, 310] width 13 height 13
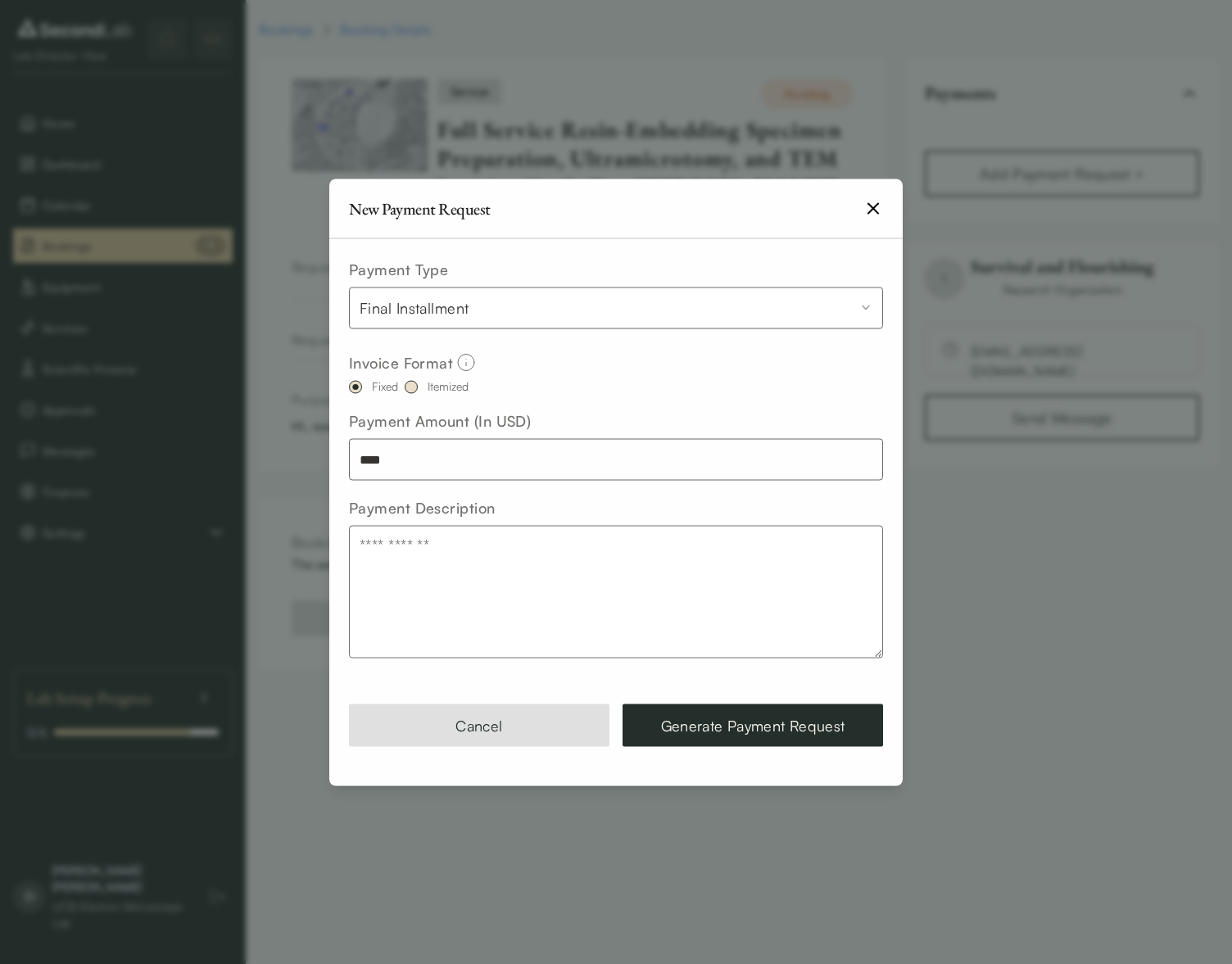
click at [409, 388] on button "Itemized" at bounding box center [410, 386] width 13 height 13
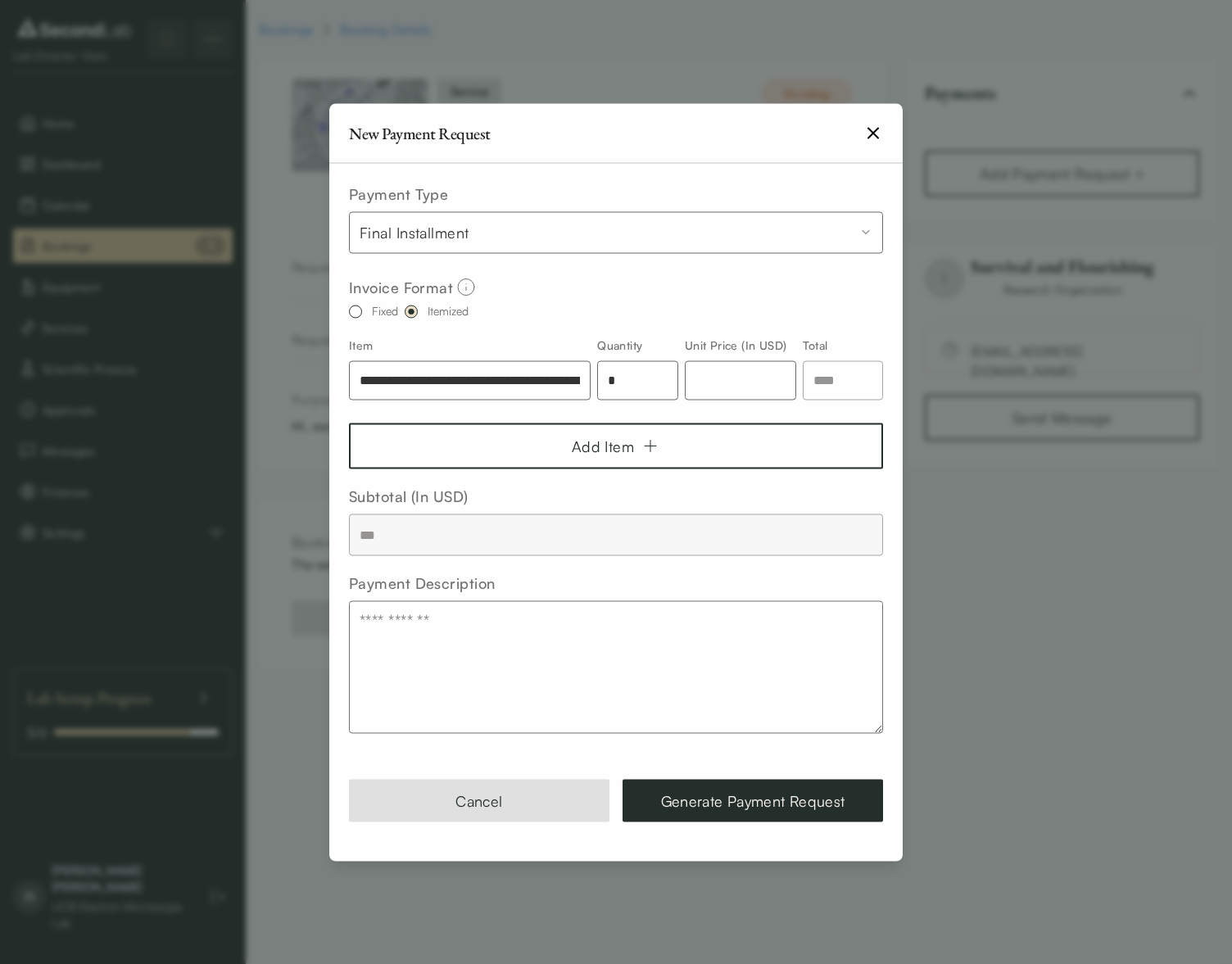
scroll to position [0, 435]
click at [459, 379] on input "**********" at bounding box center [470, 380] width 241 height 40
drag, startPoint x: 523, startPoint y: 381, endPoint x: 652, endPoint y: 382, distance: 129.0
click at [652, 382] on div "**********" at bounding box center [616, 371] width 534 height 72
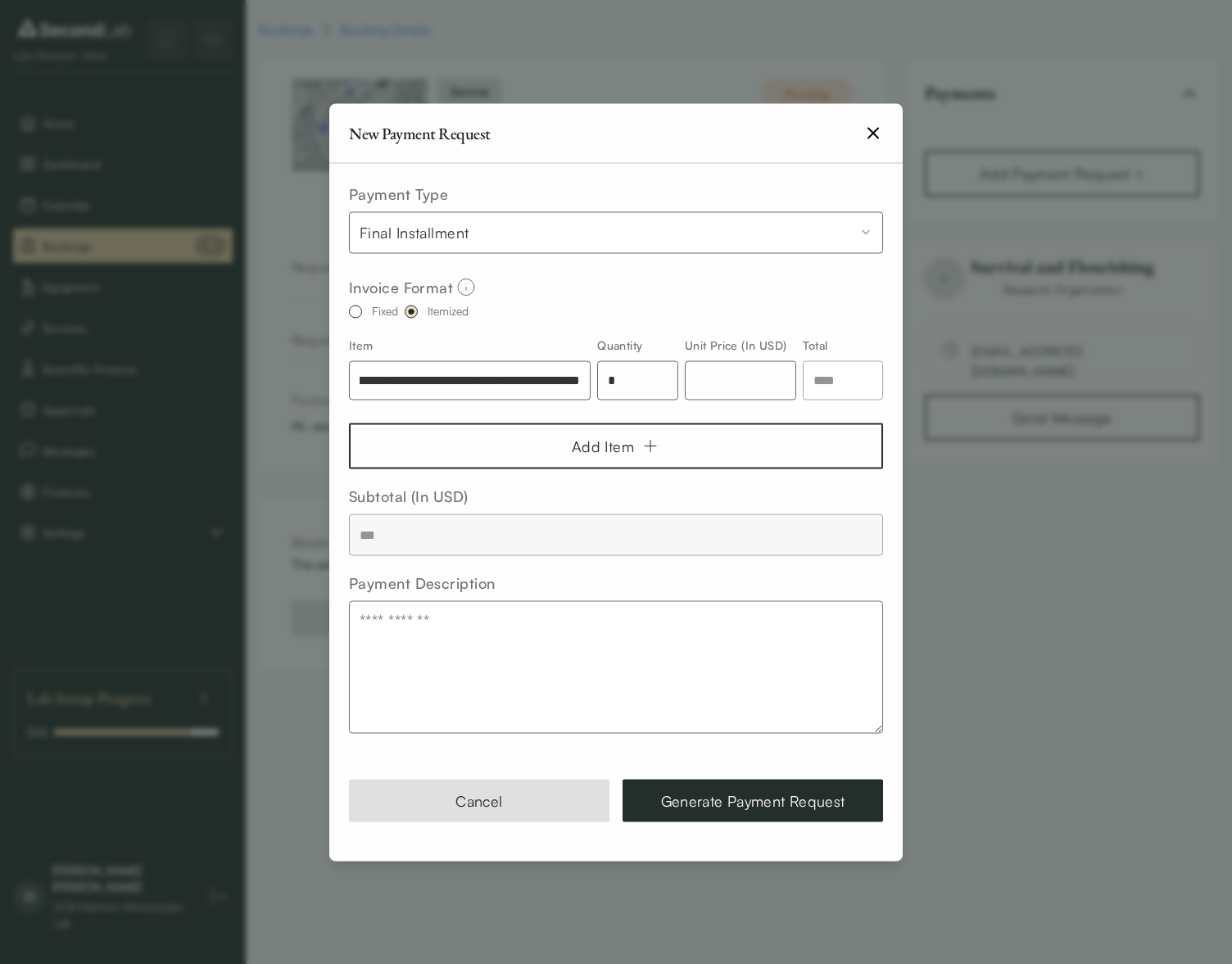
drag, startPoint x: 588, startPoint y: 436, endPoint x: 510, endPoint y: 456, distance: 80.5
click at [588, 436] on button "Add Item" at bounding box center [616, 445] width 534 height 46
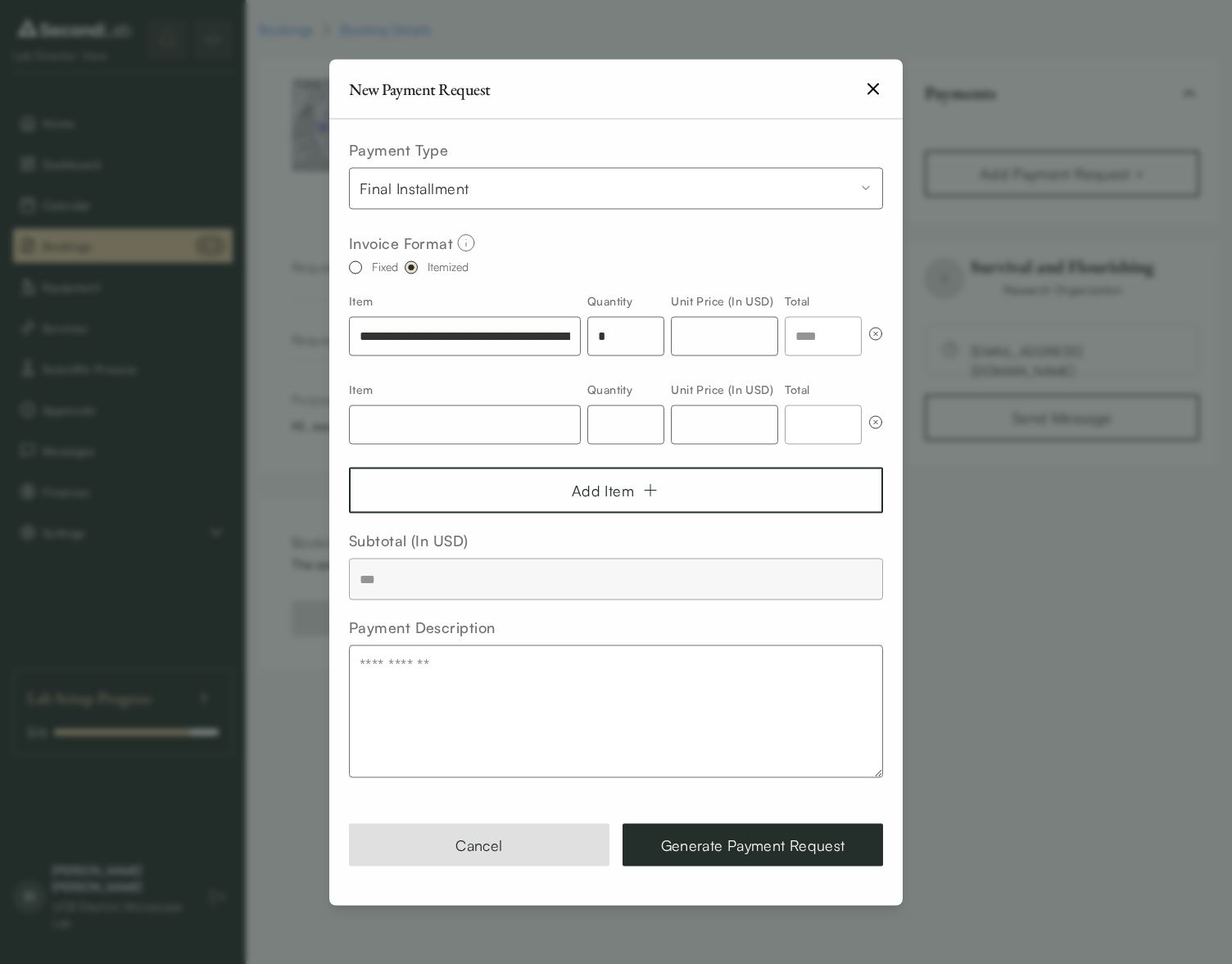
click at [503, 432] on input "text" at bounding box center [465, 424] width 232 height 40
click at [485, 341] on input "**********" at bounding box center [465, 336] width 232 height 40
type input "**********"
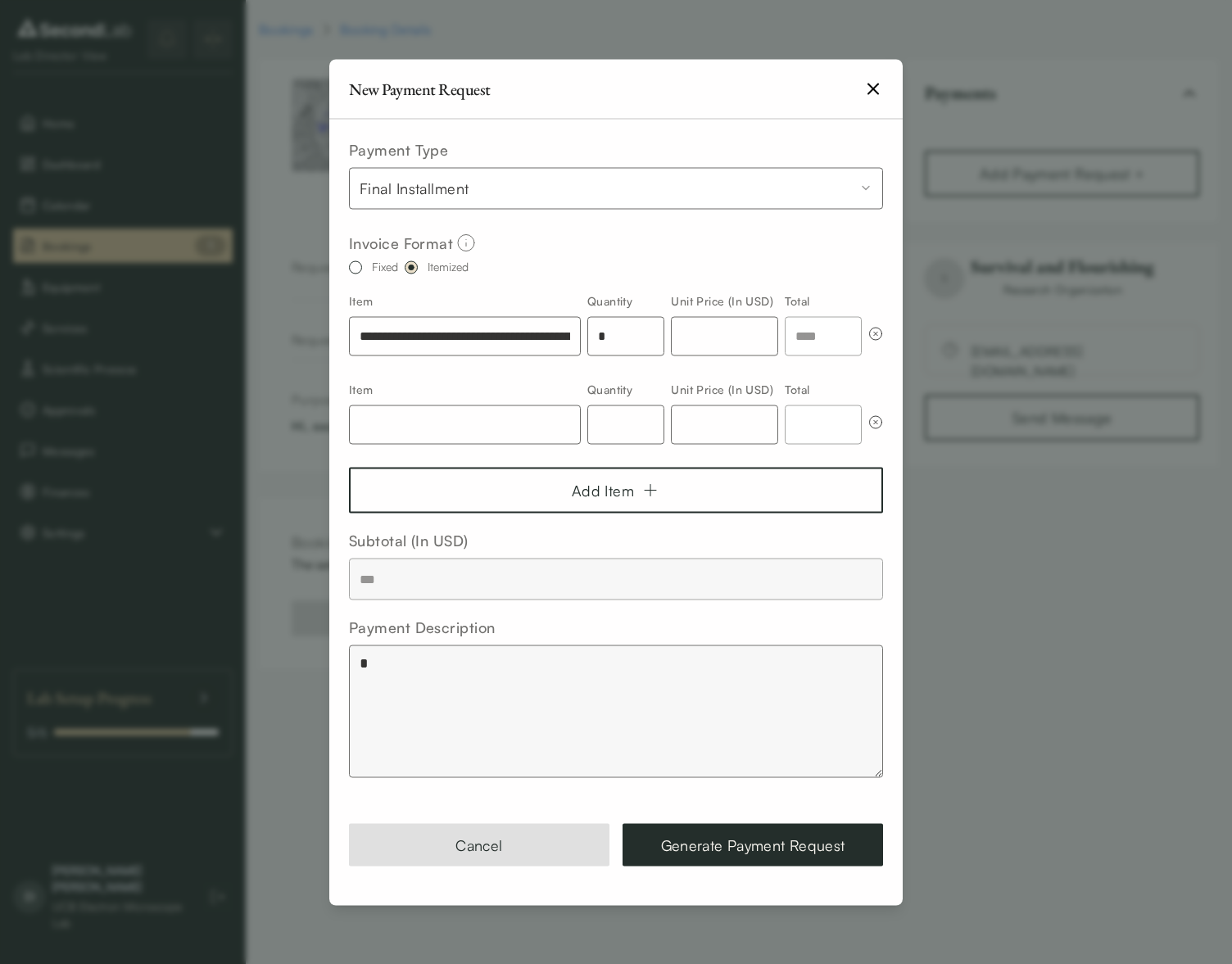
type textarea "*"
click at [511, 339] on input "**********" at bounding box center [465, 336] width 232 height 40
drag, startPoint x: 572, startPoint y: 335, endPoint x: 494, endPoint y: 336, distance: 78.0
click at [494, 336] on input "**********" at bounding box center [465, 336] width 232 height 40
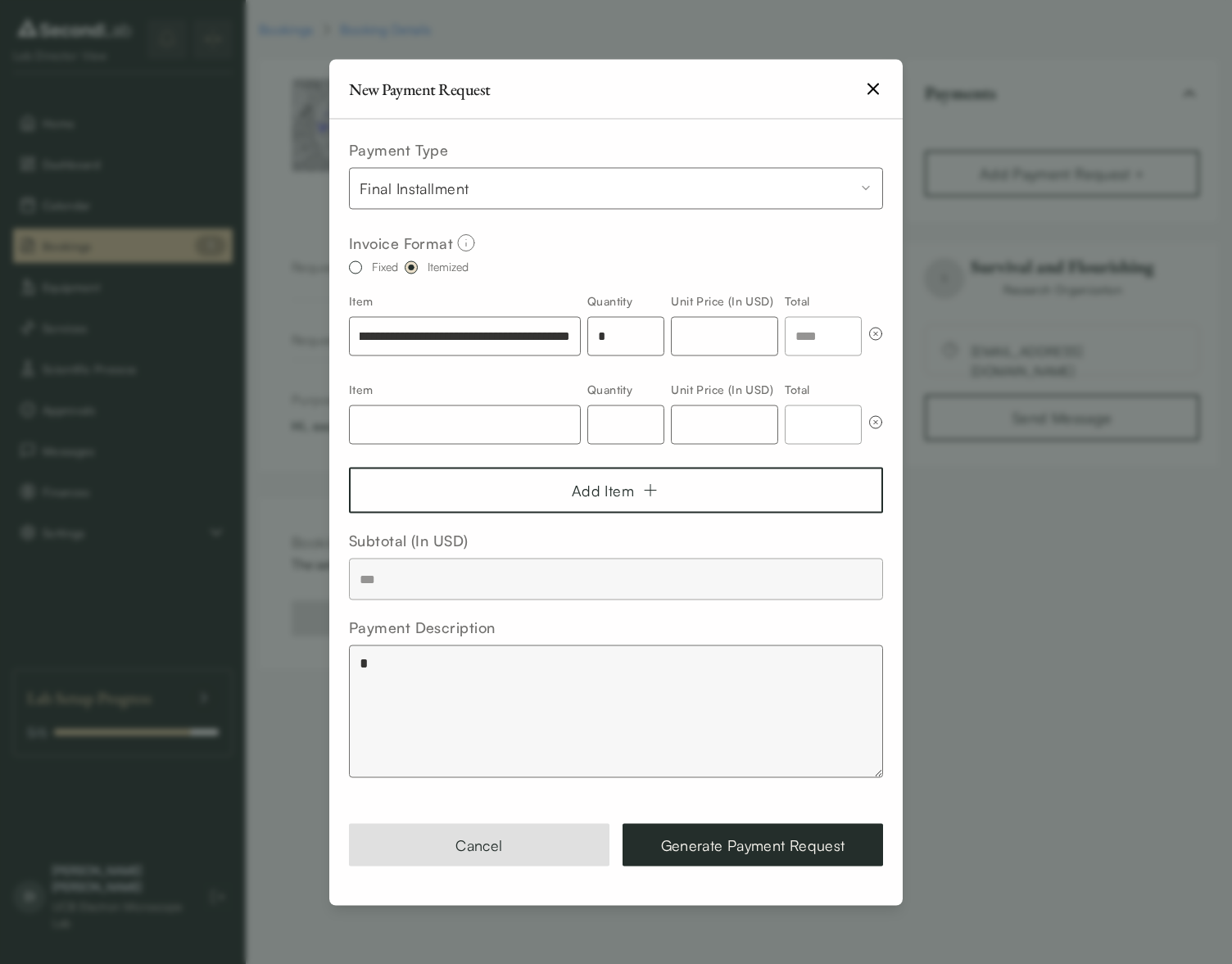
scroll to position [0, 0]
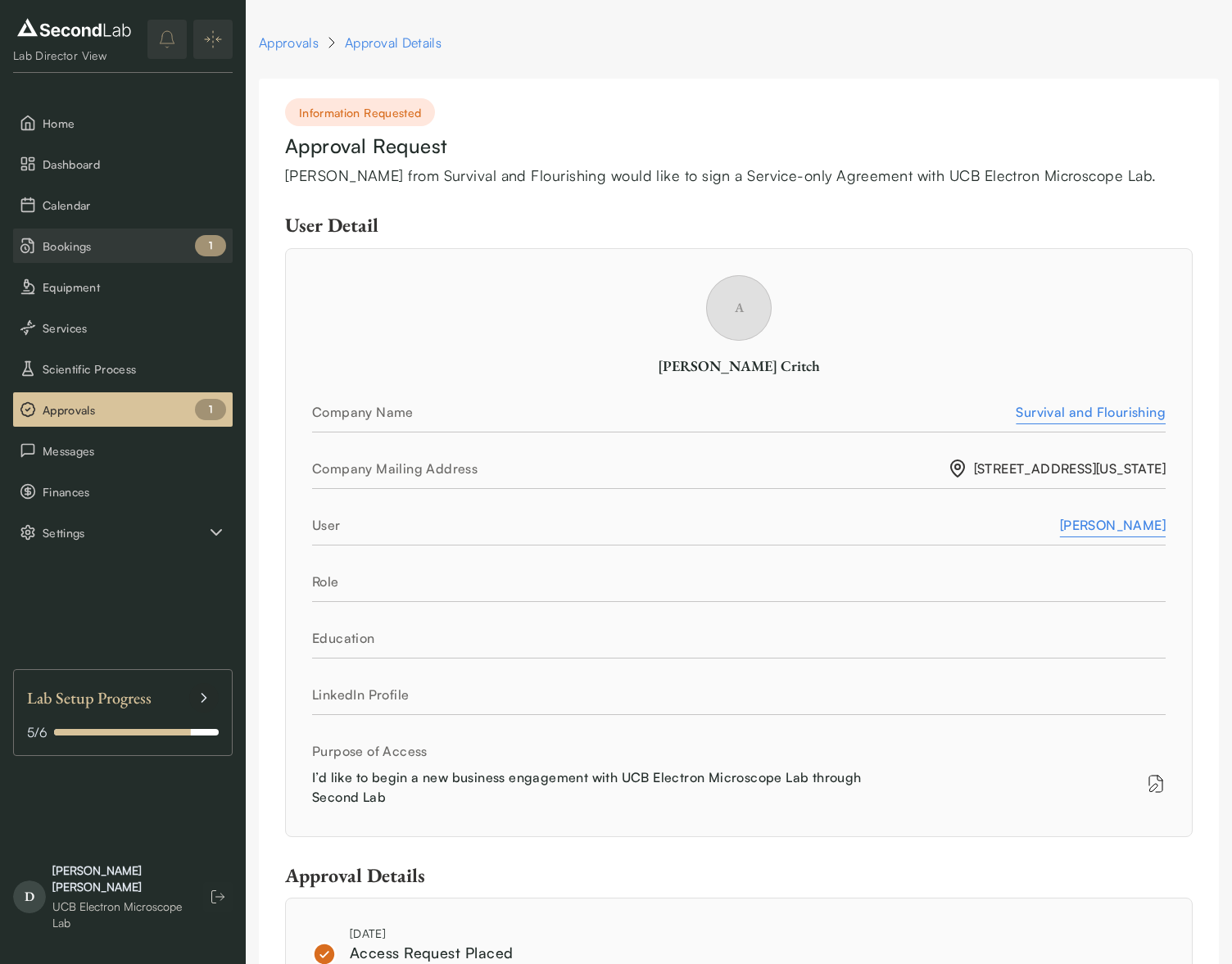
click at [147, 245] on span "Bookings" at bounding box center [134, 247] width 184 height 17
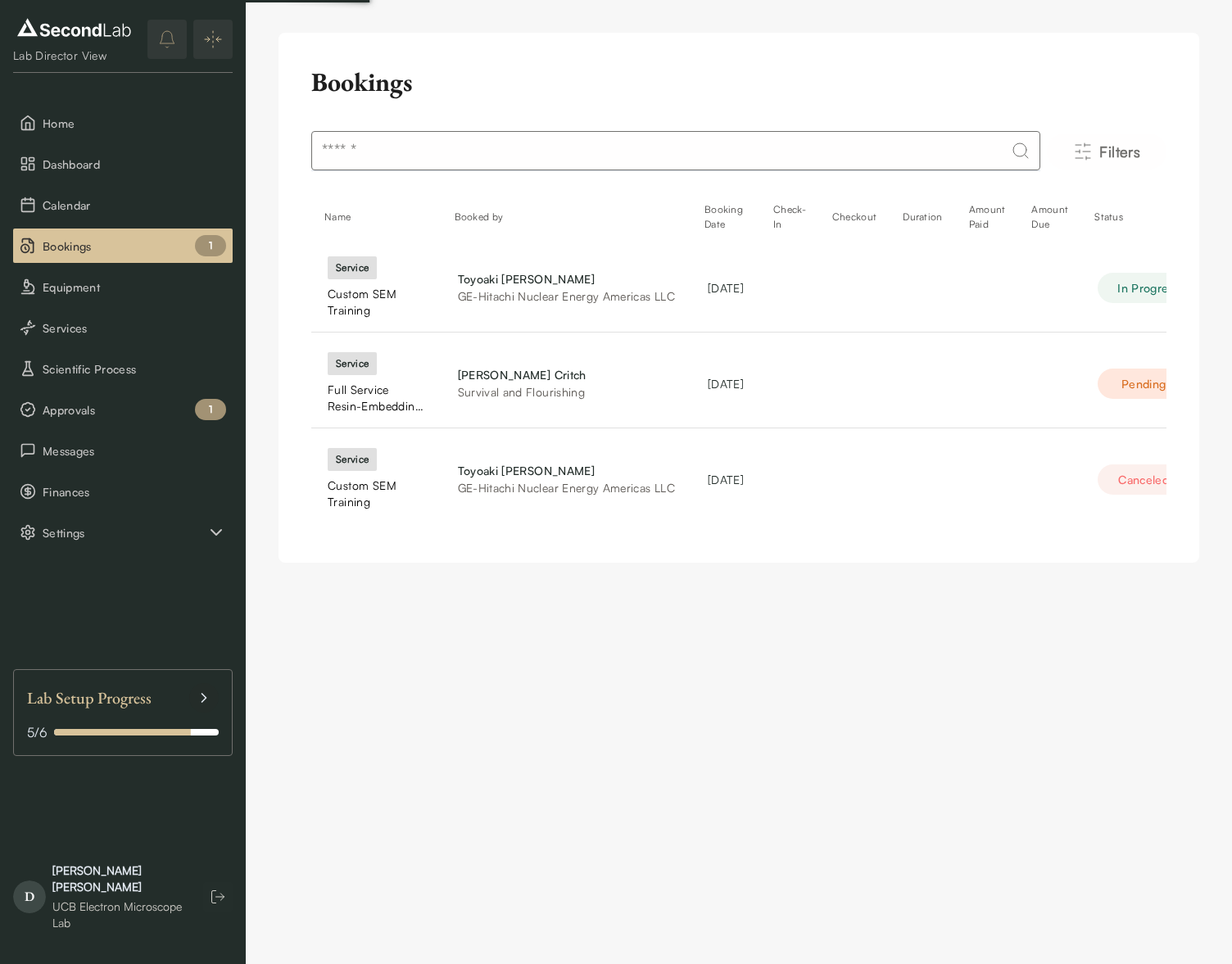
click at [147, 245] on span "Bookings" at bounding box center [134, 247] width 184 height 17
click at [475, 278] on div "Andrew Critch" at bounding box center [566, 279] width 217 height 17
